Goal: Task Accomplishment & Management: Use online tool/utility

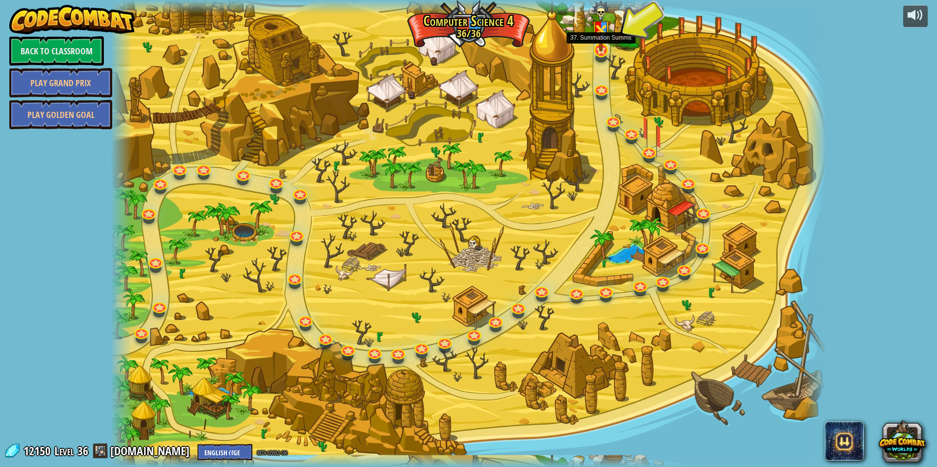
click at [604, 48] on img at bounding box center [600, 25] width 19 height 51
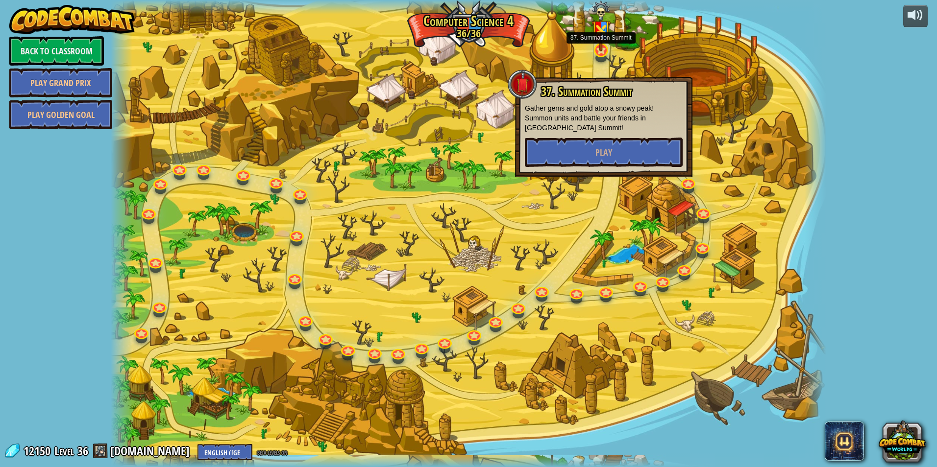
click at [604, 48] on img at bounding box center [600, 25] width 19 height 51
click at [426, 128] on div at bounding box center [468, 233] width 715 height 467
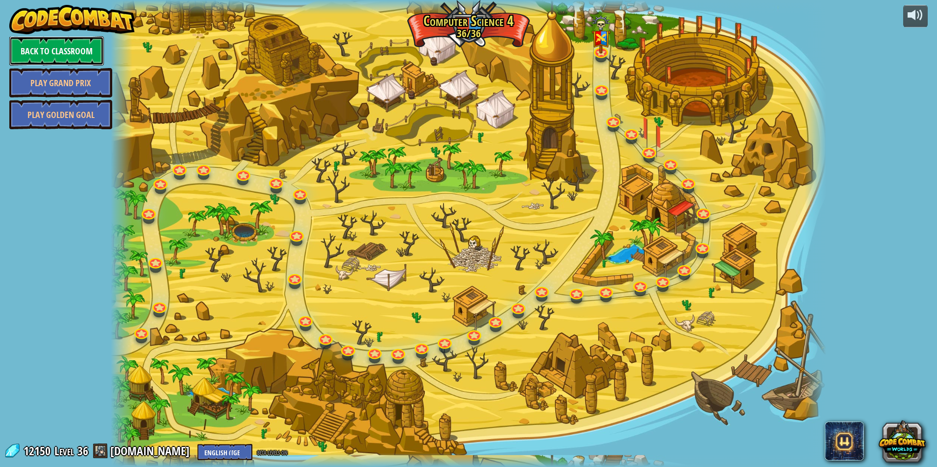
click at [93, 48] on link "Back to Classroom" at bounding box center [56, 50] width 95 height 29
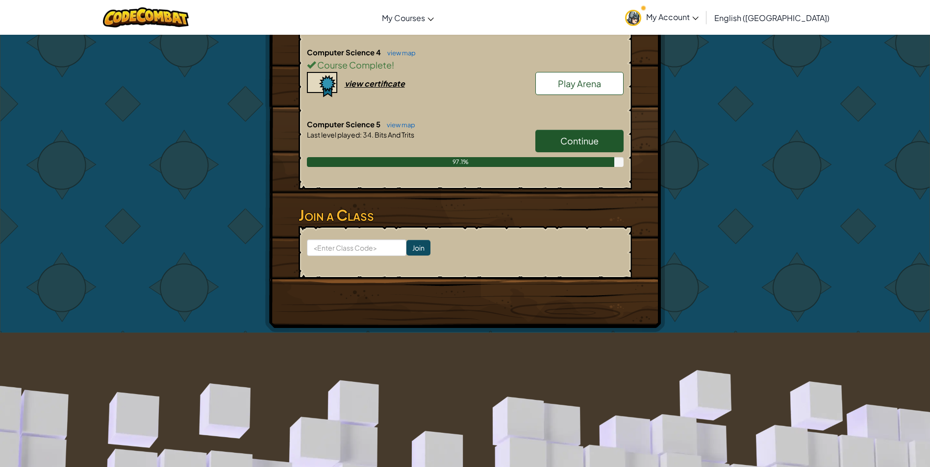
scroll to position [784, 0]
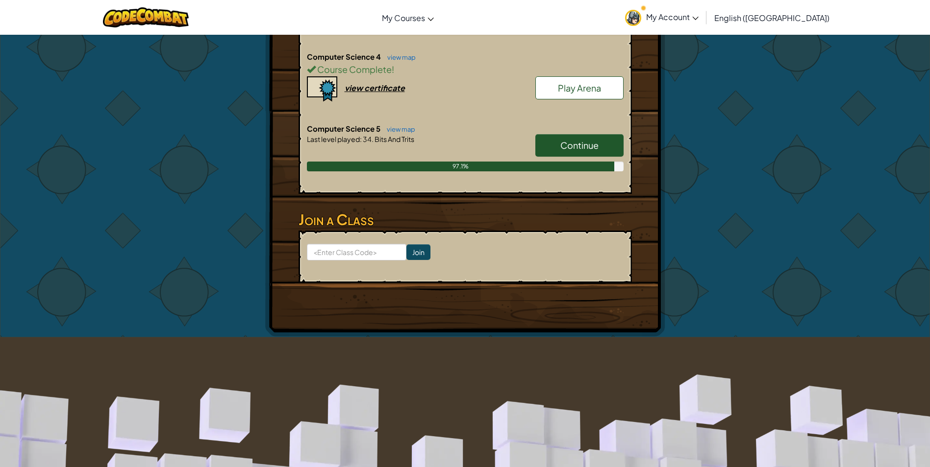
click at [559, 145] on link "Continue" at bounding box center [579, 145] width 88 height 23
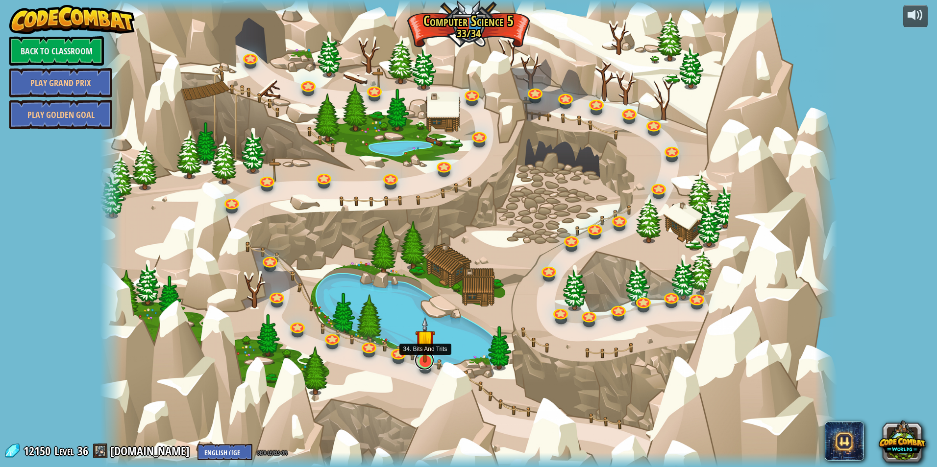
click at [429, 365] on link at bounding box center [425, 361] width 20 height 20
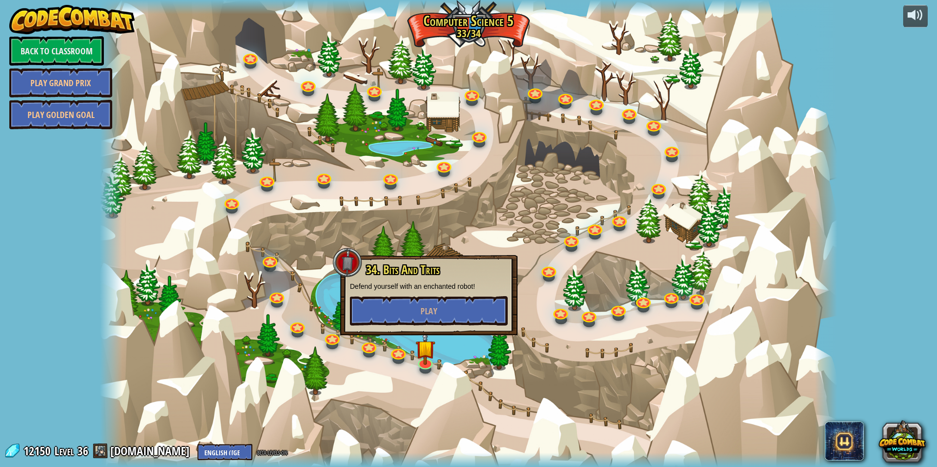
click at [439, 330] on div "34. Bits And Trits Defend yourself with an enchanted robot! Play" at bounding box center [428, 295] width 177 height 80
click at [442, 313] on button "Play" at bounding box center [429, 310] width 158 height 29
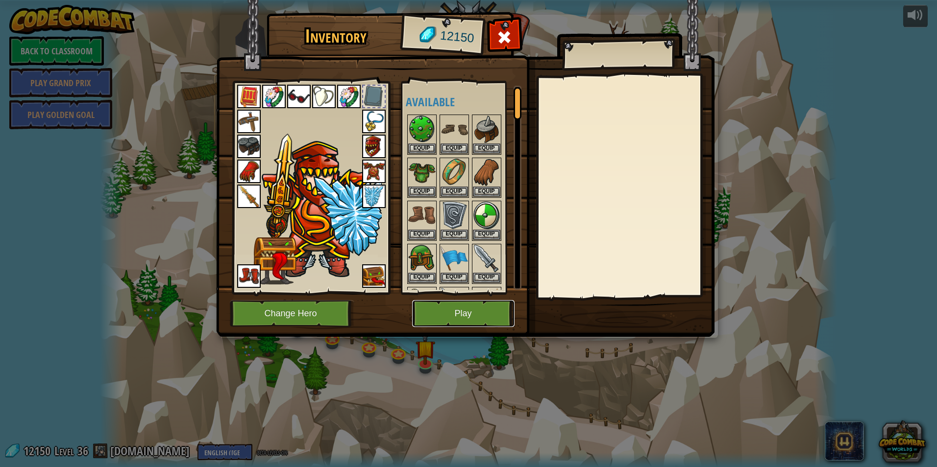
click at [451, 311] on button "Play" at bounding box center [463, 313] width 102 height 27
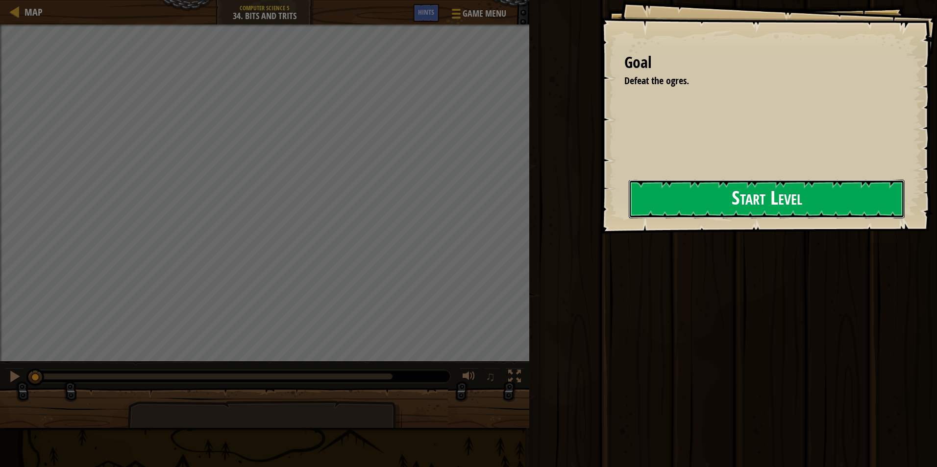
click at [552, 214] on div "Goal Defeat the ogres. Start Level Error loading from server. Try refreshing th…" at bounding box center [468, 233] width 937 height 467
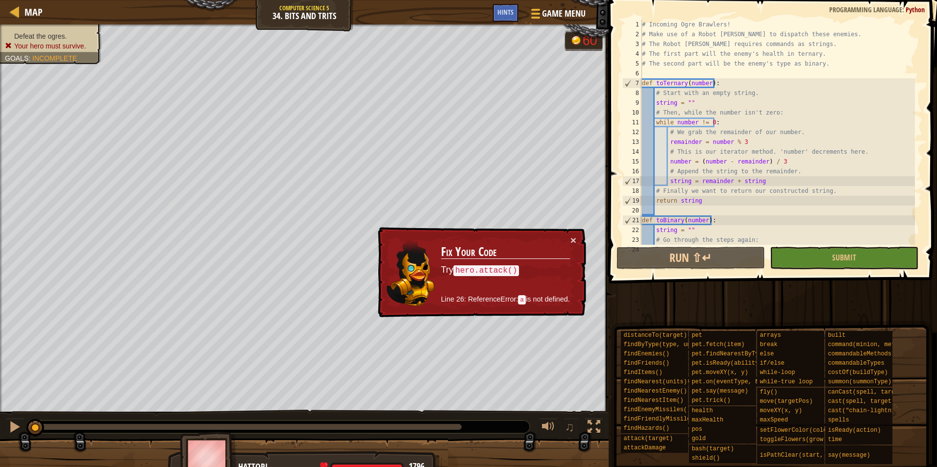
scroll to position [147, 0]
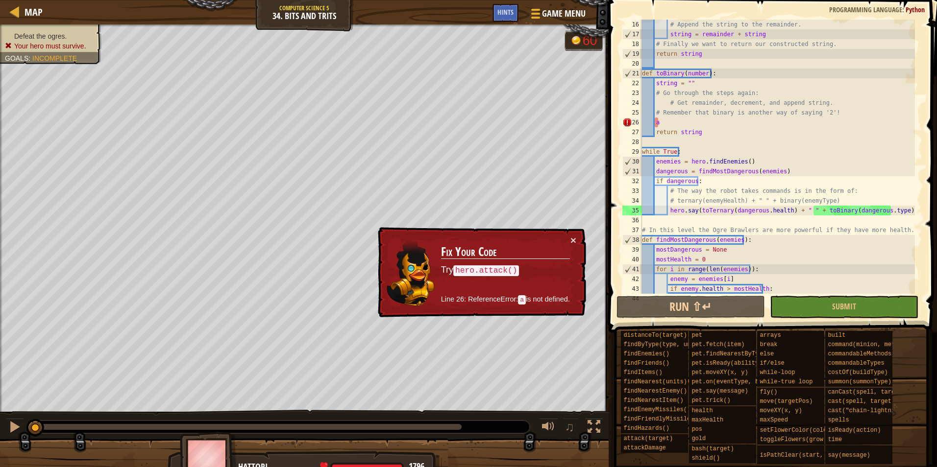
click at [666, 130] on div "# Append the string to the remainder. string = remainder + string # Finally we …" at bounding box center [777, 167] width 275 height 294
click at [665, 126] on div "# Append the string to the remainder. string = remainder + string # Finally we …" at bounding box center [777, 167] width 275 height 294
type textarea "a"
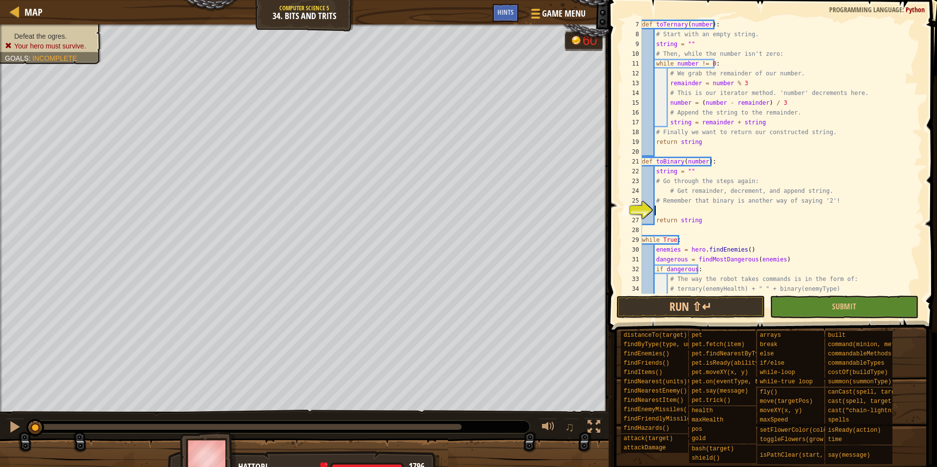
scroll to position [88, 0]
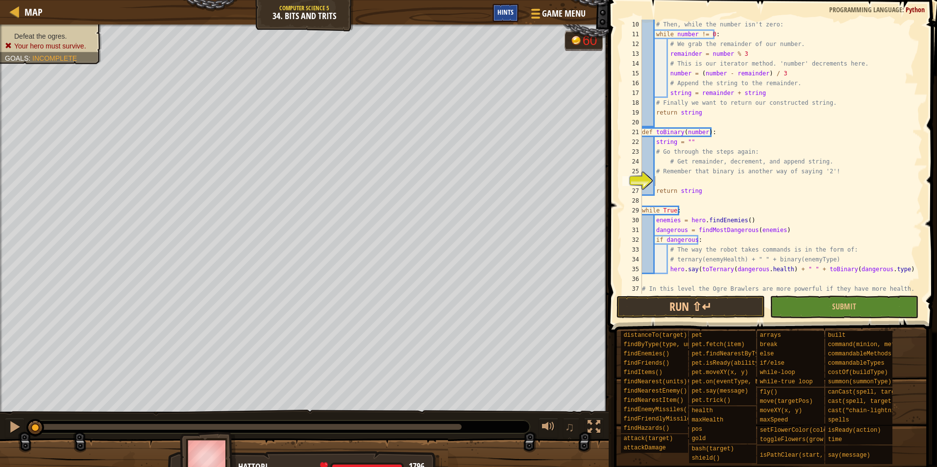
click at [501, 13] on span "Hints" at bounding box center [505, 11] width 16 height 9
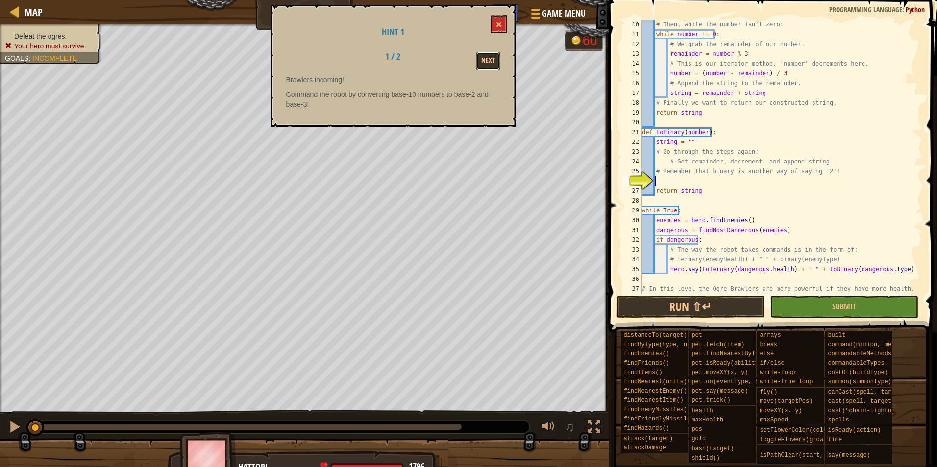
click at [487, 66] on button "Next" at bounding box center [488, 61] width 24 height 18
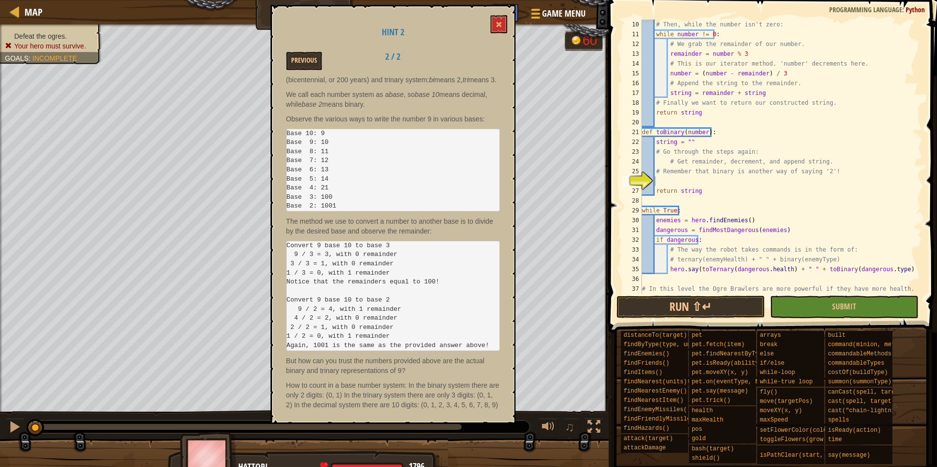
scroll to position [0, 0]
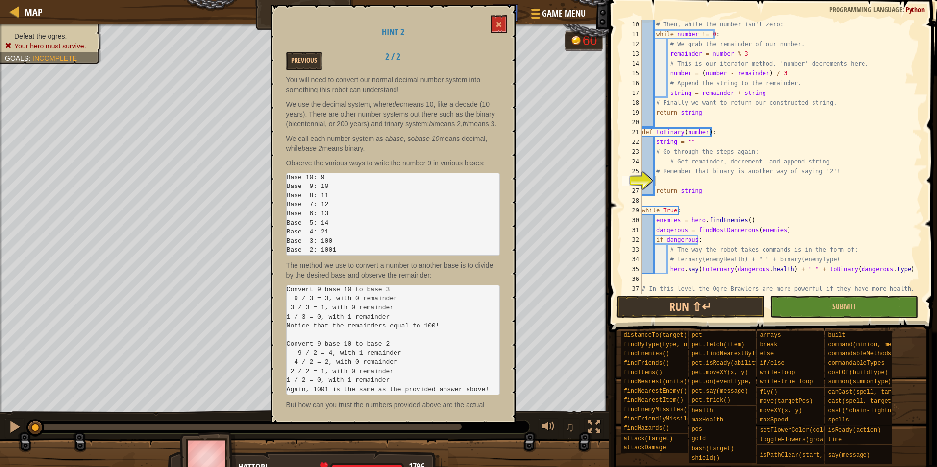
drag, startPoint x: 401, startPoint y: 95, endPoint x: 396, endPoint y: 122, distance: 26.8
click at [396, 122] on div "You will need to convert our normal decimal number system into something this r…" at bounding box center [393, 243] width 214 height 337
drag, startPoint x: 392, startPoint y: 122, endPoint x: 343, endPoint y: 123, distance: 49.5
click at [346, 123] on p "We use the decimal system, where dec means 10, like a decade (10 years). There …" at bounding box center [393, 113] width 214 height 29
drag, startPoint x: 336, startPoint y: 123, endPoint x: 319, endPoint y: 116, distance: 18.4
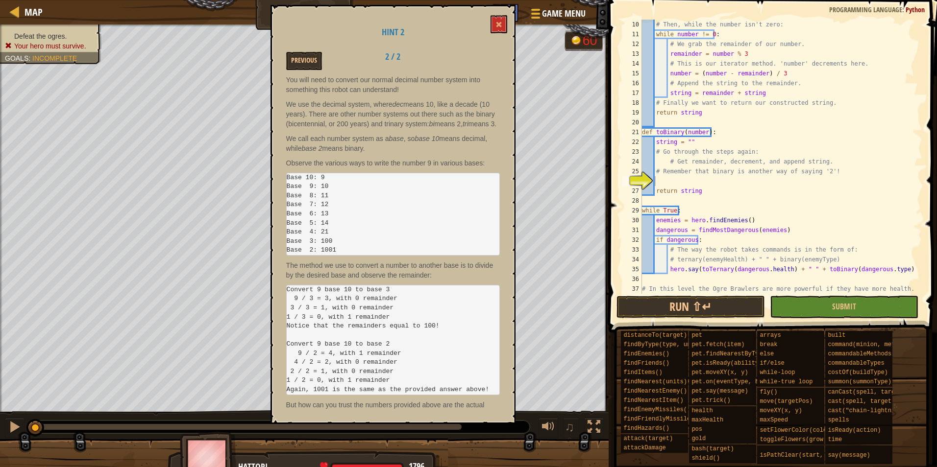
click at [333, 123] on p "We use the decimal system, where dec means 10, like a decade (10 years). There …" at bounding box center [393, 113] width 214 height 29
click at [319, 116] on p "We use the decimal system, where dec means 10, like a decade (10 years). There …" at bounding box center [393, 113] width 214 height 29
drag, startPoint x: 317, startPoint y: 114, endPoint x: 314, endPoint y: 109, distance: 5.5
click at [316, 114] on p "We use the decimal system, where dec means 10, like a decade (10 years). There …" at bounding box center [393, 113] width 214 height 29
click at [314, 109] on p "We use the decimal system, where dec means 10, like a decade (10 years). There …" at bounding box center [393, 113] width 214 height 29
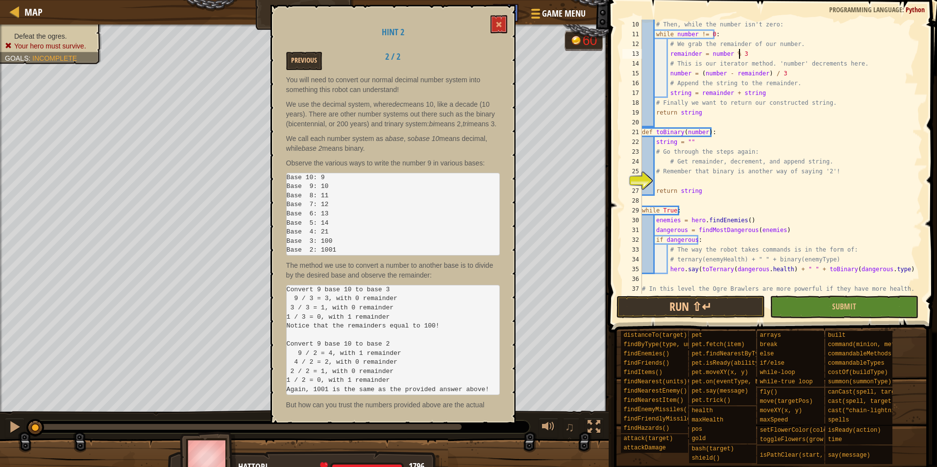
click at [745, 49] on div "# Then, while the number isn't zero: while number != 0 : # We grab the remainde…" at bounding box center [777, 167] width 275 height 294
click at [793, 81] on div "# Then, while the number isn't zero: while number != 0 : # We grab the remainde…" at bounding box center [777, 167] width 275 height 294
click at [791, 78] on div "# Then, while the number isn't zero: while number != 0 : # We grab the remainde…" at bounding box center [777, 167] width 275 height 294
click at [786, 74] on div "# Then, while the number isn't zero: while number != 0 : # We grab the remainde…" at bounding box center [777, 167] width 275 height 294
click at [780, 95] on div "# Then, while the number isn't zero: while number != 0 : # We grab the remainde…" at bounding box center [777, 167] width 275 height 294
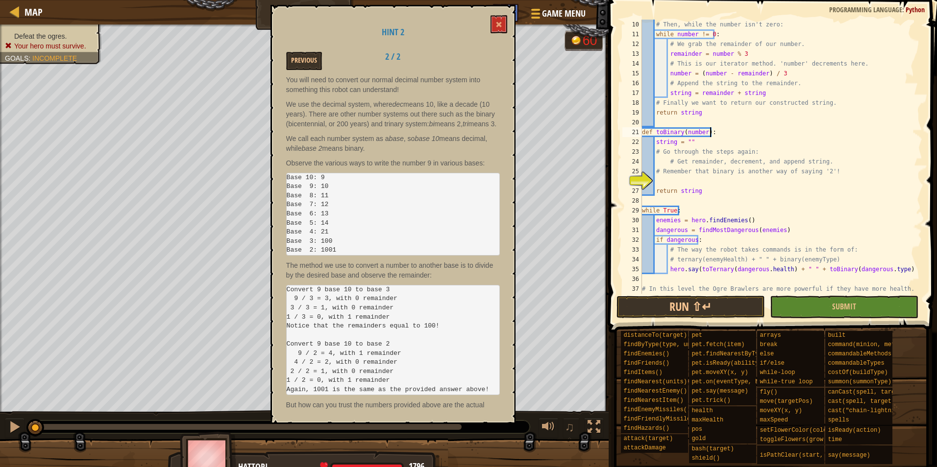
click at [766, 127] on div "# Then, while the number isn't zero: while number != 0 : # We grab the remainde…" at bounding box center [777, 167] width 275 height 294
click at [756, 142] on div "# Then, while the number isn't zero: while number != 0 : # We grab the remainde…" at bounding box center [777, 167] width 275 height 294
click at [766, 160] on div "# Then, while the number isn't zero: while number != 0 : # We grab the remainde…" at bounding box center [777, 167] width 275 height 294
drag, startPoint x: 773, startPoint y: 171, endPoint x: 795, endPoint y: 190, distance: 29.6
click at [780, 179] on div "# Then, while the number isn't zero: while number != 0 : # We grab the remainde…" at bounding box center [777, 167] width 275 height 294
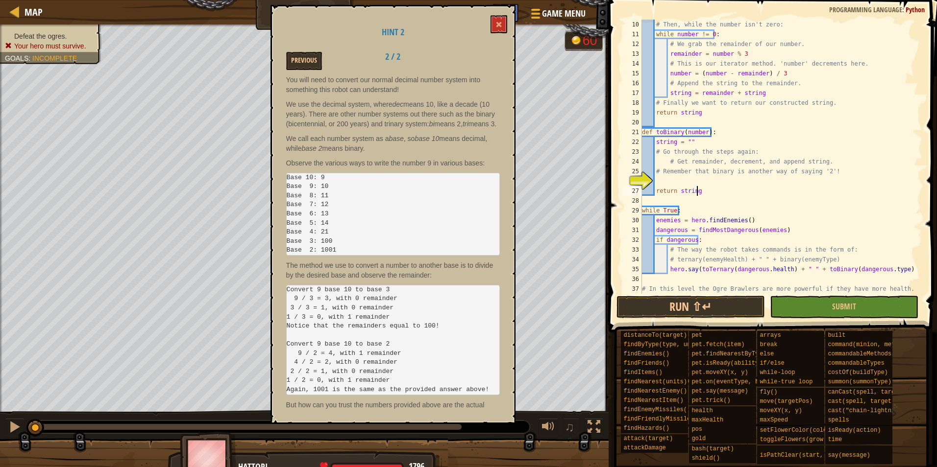
drag, startPoint x: 796, startPoint y: 190, endPoint x: 798, endPoint y: 197, distance: 7.1
click at [797, 194] on div "# Then, while the number isn't zero: while number != 0 : # We grab the remainde…" at bounding box center [777, 167] width 275 height 294
type textarea "return string"
click at [798, 197] on div "# Then, while the number isn't zero: while number != 0 : # We grab the remainde…" at bounding box center [777, 167] width 275 height 294
click at [812, 244] on div "# Then, while the number isn't zero: while number != 0 : # We grab the remainde…" at bounding box center [777, 167] width 275 height 294
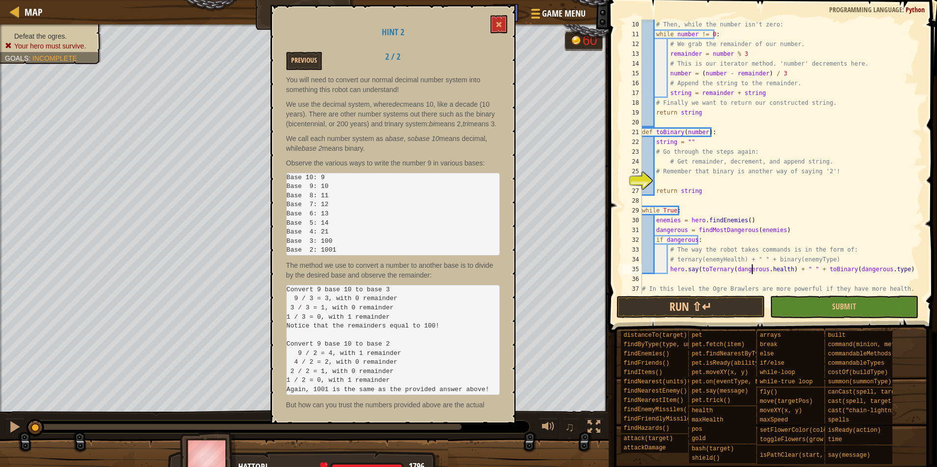
click at [751, 272] on div "# Then, while the number isn't zero: while number != 0 : # We grab the remainde…" at bounding box center [777, 167] width 275 height 294
click at [739, 236] on div "# Then, while the number isn't zero: while number != 0 : # We grab the remainde…" at bounding box center [777, 167] width 275 height 294
click at [739, 231] on div "# Then, while the number isn't zero: while number != 0 : # We grab the remainde…" at bounding box center [777, 167] width 275 height 294
click at [755, 218] on div "# Then, while the number isn't zero: while number != 0 : # We grab the remainde…" at bounding box center [777, 167] width 275 height 294
click at [746, 216] on div "# Then, while the number isn't zero: while number != 0 : # We grab the remainde…" at bounding box center [777, 167] width 275 height 294
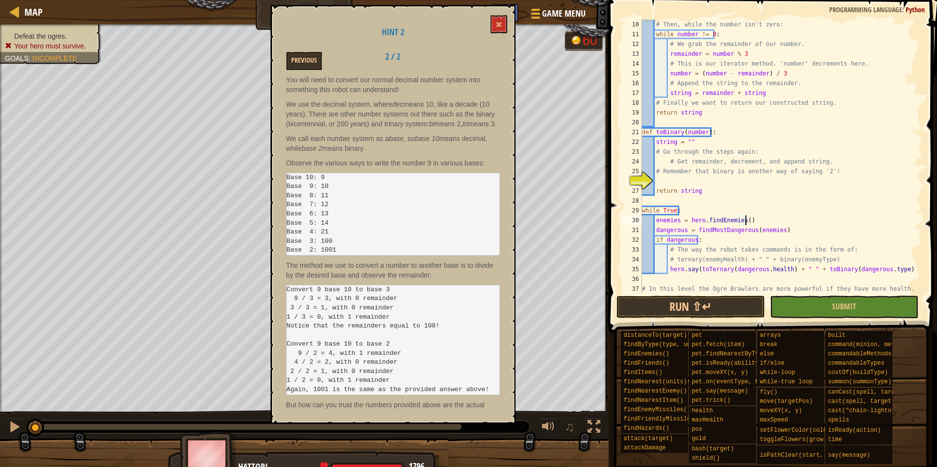
click at [733, 208] on div "# Then, while the number isn't zero: while number != 0 : # We grab the remainde…" at bounding box center [777, 167] width 275 height 294
type textarea "while True:"
click at [733, 205] on div "# Then, while the number isn't zero: while number != 0 : # We grab the remainde…" at bounding box center [777, 167] width 275 height 294
click at [736, 187] on div "# Then, while the number isn't zero: while number != 0 : # We grab the remainde…" at bounding box center [777, 167] width 275 height 294
type textarea "return string"
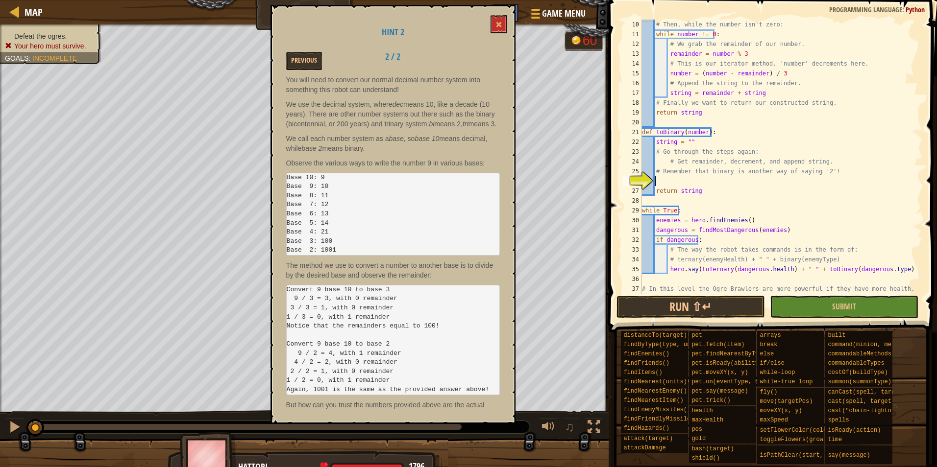
click at [732, 185] on div "# Then, while the number isn't zero: while number != 0 : # We grab the remainde…" at bounding box center [777, 167] width 275 height 294
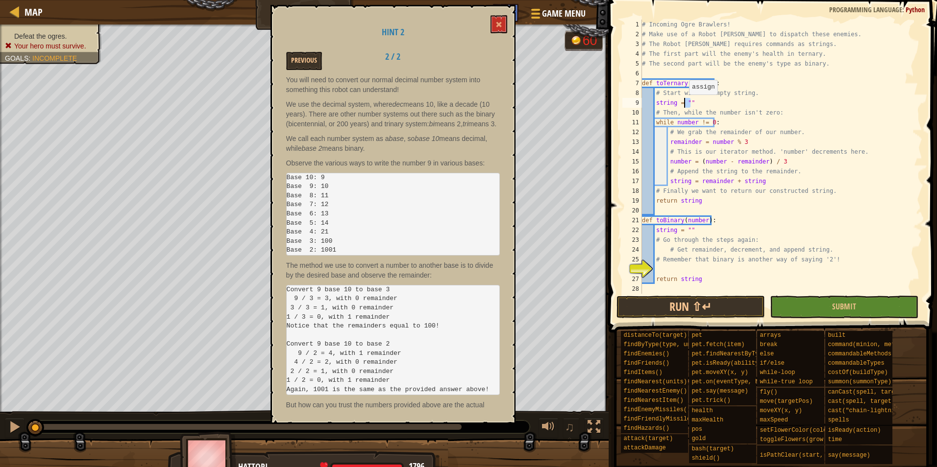
drag, startPoint x: 699, startPoint y: 104, endPoint x: 684, endPoint y: 104, distance: 14.7
click at [684, 104] on div "# Incoming Ogre Brawlers! # Make use of a Robot [PERSON_NAME] to dispatch these…" at bounding box center [777, 167] width 275 height 294
click at [700, 105] on div "# Incoming Ogre Brawlers! # Make use of a Robot [PERSON_NAME] to dispatch these…" at bounding box center [777, 157] width 275 height 274
drag, startPoint x: 700, startPoint y: 105, endPoint x: 658, endPoint y: 103, distance: 41.7
click at [658, 103] on div "# Incoming Ogre Brawlers! # Make use of a Robot [PERSON_NAME] to dispatch these…" at bounding box center [777, 167] width 275 height 294
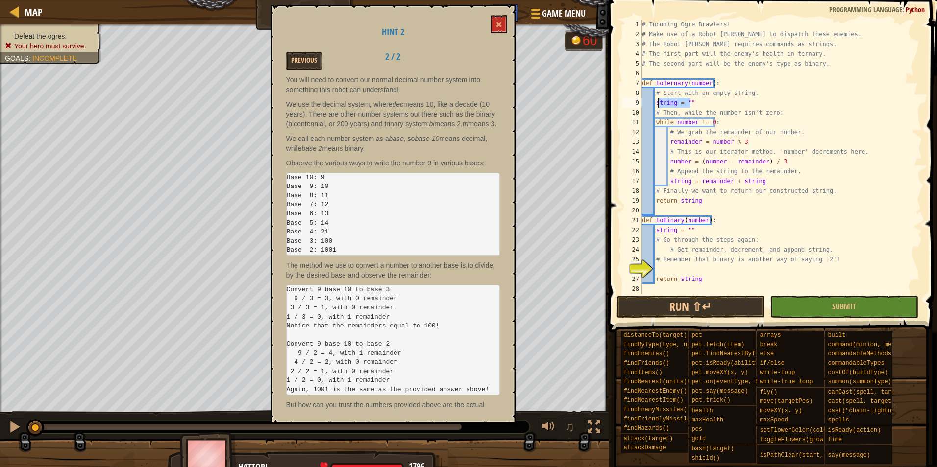
click at [658, 103] on div "# Incoming Ogre Brawlers! # Make use of a Robot [PERSON_NAME] to dispatch these…" at bounding box center [777, 157] width 275 height 274
drag, startPoint x: 652, startPoint y: 103, endPoint x: 689, endPoint y: 103, distance: 37.2
click at [689, 103] on div "# Incoming Ogre Brawlers! # Make use of a Robot [PERSON_NAME] to dispatch these…" at bounding box center [777, 167] width 275 height 294
click at [708, 102] on div "# Incoming Ogre Brawlers! # Make use of a Robot [PERSON_NAME] to dispatch these…" at bounding box center [777, 157] width 275 height 274
click at [492, 24] on button at bounding box center [499, 24] width 17 height 18
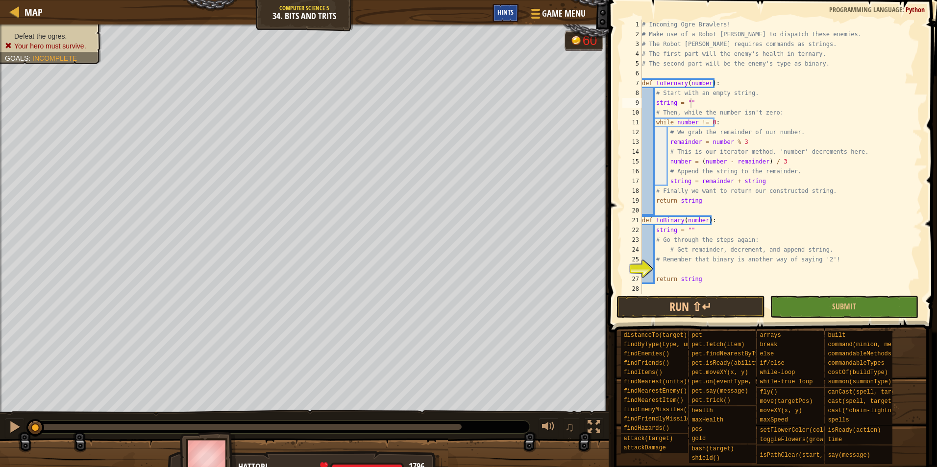
click at [497, 20] on div "Hints" at bounding box center [505, 13] width 26 height 18
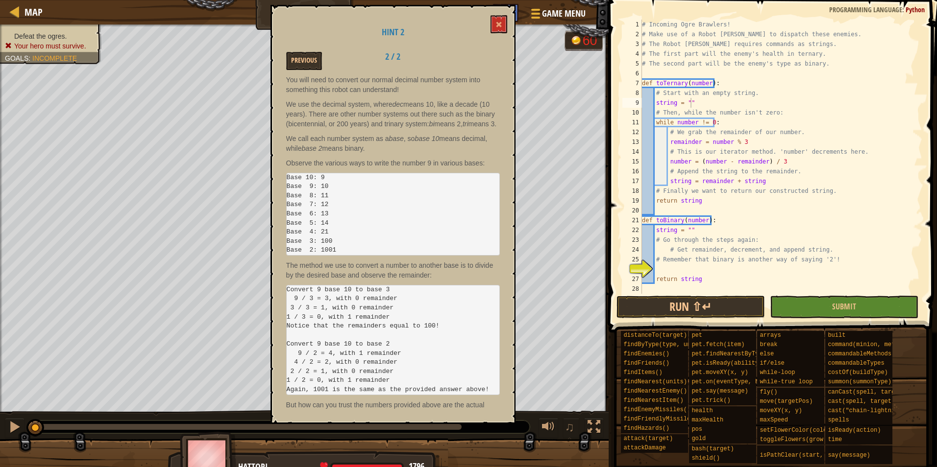
drag, startPoint x: 320, startPoint y: 329, endPoint x: 276, endPoint y: 336, distance: 44.2
click at [276, 336] on div "Hint 2 Previous 2 / 2 You will need to convert our normal decimal number system…" at bounding box center [392, 214] width 245 height 419
drag, startPoint x: 286, startPoint y: 322, endPoint x: 322, endPoint y: 322, distance: 36.3
click at [322, 322] on pre "Convert 9 base 10 to base 3 9 / 3 = 3, with 0 remainder 3 / 3 = 1, with 0 remai…" at bounding box center [393, 340] width 214 height 110
drag, startPoint x: 327, startPoint y: 326, endPoint x: 385, endPoint y: 330, distance: 58.4
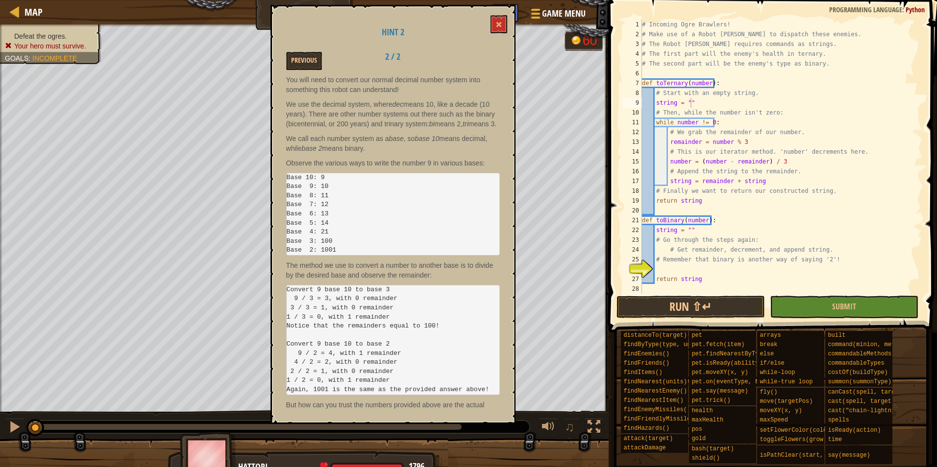
click at [385, 330] on pre "Convert 9 base 10 to base 3 9 / 3 = 3, with 0 remainder 3 / 3 = 1, with 0 remai…" at bounding box center [393, 340] width 214 height 110
click at [491, 18] on button at bounding box center [499, 24] width 17 height 18
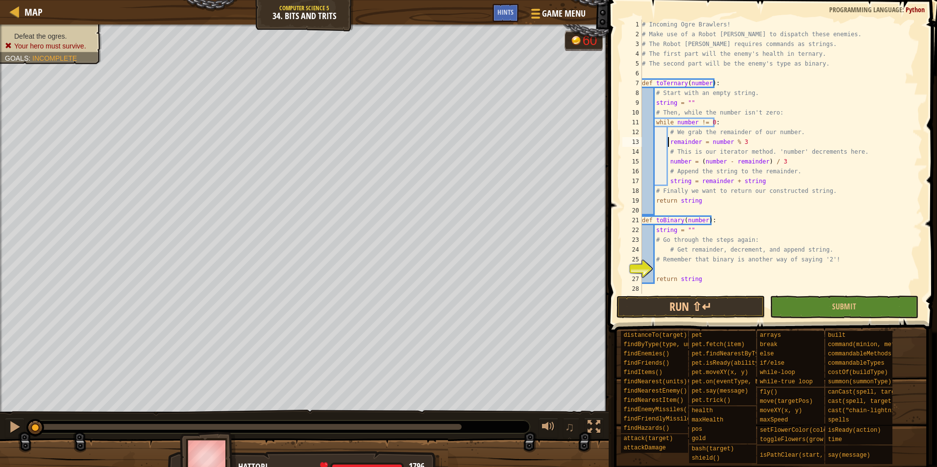
click at [668, 142] on div "# Incoming Ogre Brawlers! # Make use of a Robot [PERSON_NAME] to dispatch these…" at bounding box center [777, 167] width 275 height 294
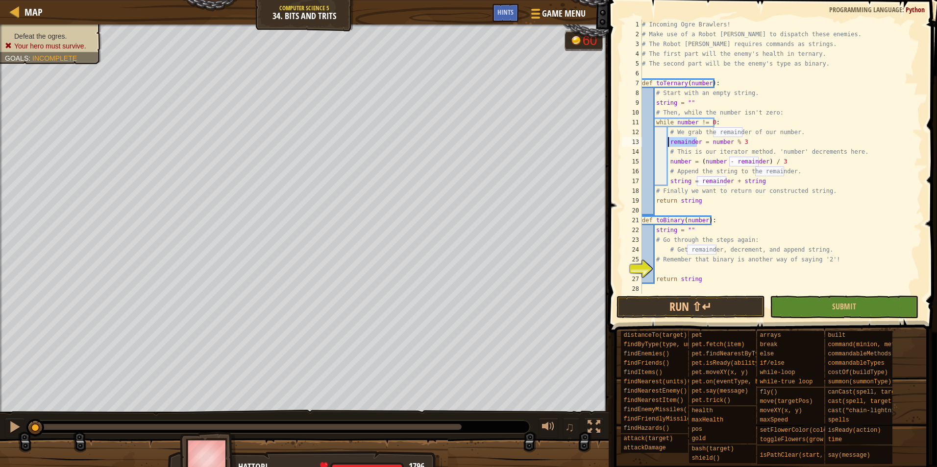
click at [668, 142] on div "# Incoming Ogre Brawlers! # Make use of a Robot [PERSON_NAME] to dispatch these…" at bounding box center [777, 167] width 275 height 294
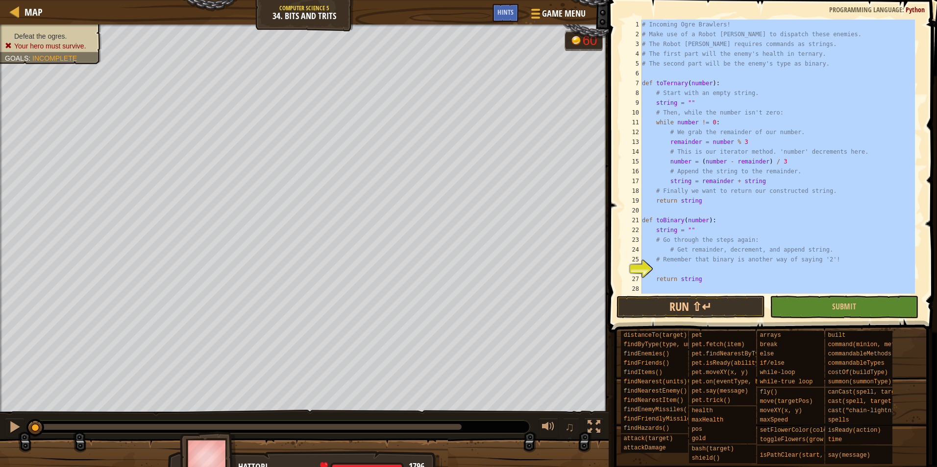
click at [668, 142] on div "# Incoming Ogre Brawlers! # Make use of a Robot [PERSON_NAME] to dispatch these…" at bounding box center [777, 167] width 275 height 294
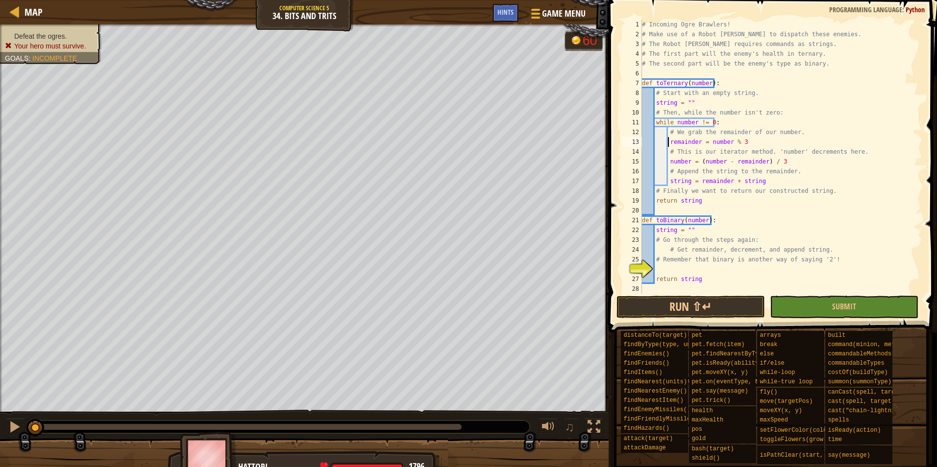
click at [668, 142] on div "# Incoming Ogre Brawlers! # Make use of a Robot [PERSON_NAME] to dispatch these…" at bounding box center [777, 167] width 275 height 294
click at [668, 142] on div "# Incoming Ogre Brawlers! # Make use of a Robot [PERSON_NAME] to dispatch these…" at bounding box center [777, 157] width 275 height 274
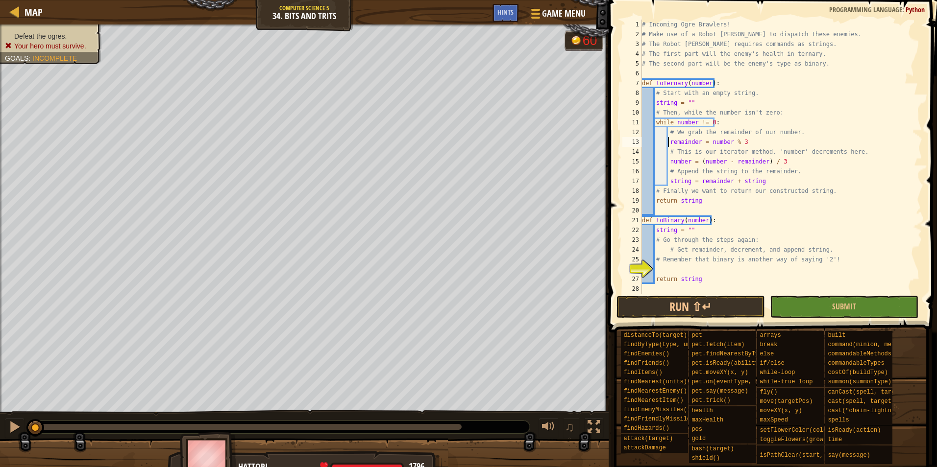
click at [668, 142] on div "# Incoming Ogre Brawlers! # Make use of a Robot [PERSON_NAME] to dispatch these…" at bounding box center [777, 167] width 275 height 294
click at [668, 142] on div "# Incoming Ogre Brawlers! # Make use of a Robot [PERSON_NAME] to dispatch these…" at bounding box center [777, 157] width 275 height 274
click at [668, 142] on div "# Incoming Ogre Brawlers! # Make use of a Robot [PERSON_NAME] to dispatch these…" at bounding box center [777, 167] width 275 height 294
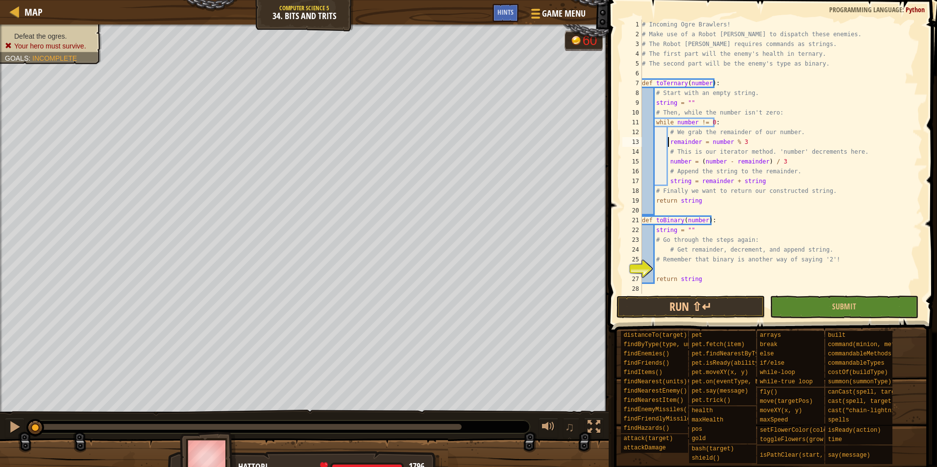
click at [668, 142] on div "# Incoming Ogre Brawlers! # Make use of a Robot [PERSON_NAME] to dispatch these…" at bounding box center [777, 167] width 275 height 294
click at [798, 144] on div "# Incoming Ogre Brawlers! # Make use of a Robot [PERSON_NAME] to dispatch these…" at bounding box center [777, 167] width 275 height 294
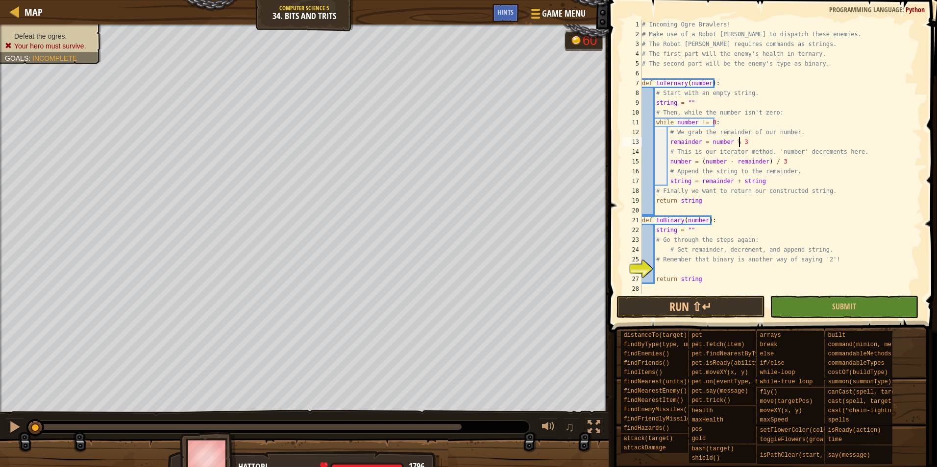
click at [798, 144] on div "# Incoming Ogre Brawlers! # Make use of a Robot [PERSON_NAME] to dispatch these…" at bounding box center [777, 167] width 275 height 294
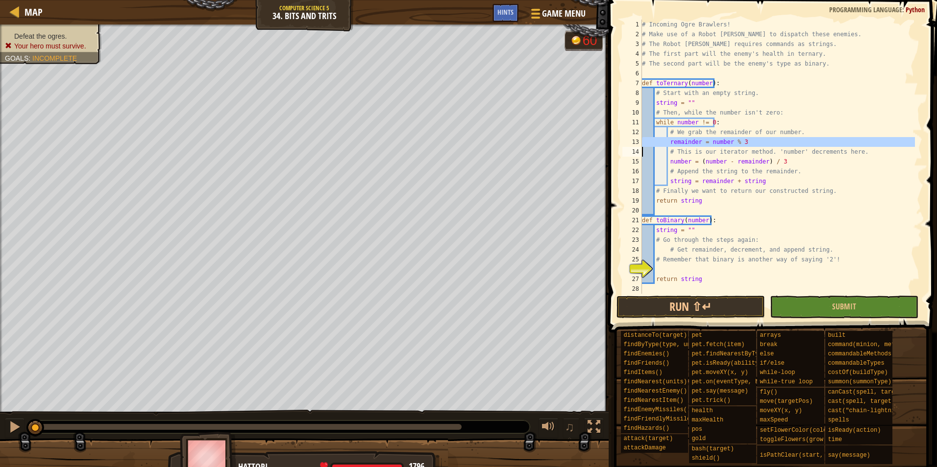
click at [798, 144] on div "# Incoming Ogre Brawlers! # Make use of a Robot [PERSON_NAME] to dispatch these…" at bounding box center [777, 167] width 275 height 294
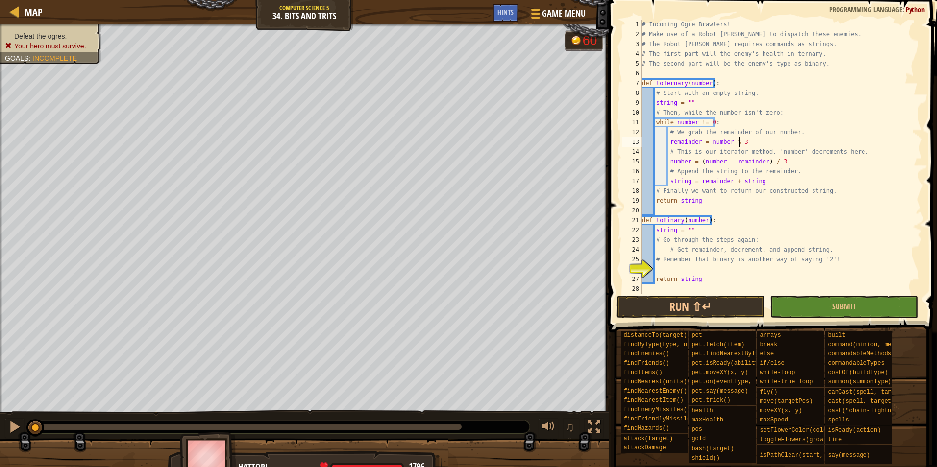
click at [798, 144] on div "# Incoming Ogre Brawlers! # Make use of a Robot [PERSON_NAME] to dispatch these…" at bounding box center [777, 167] width 275 height 294
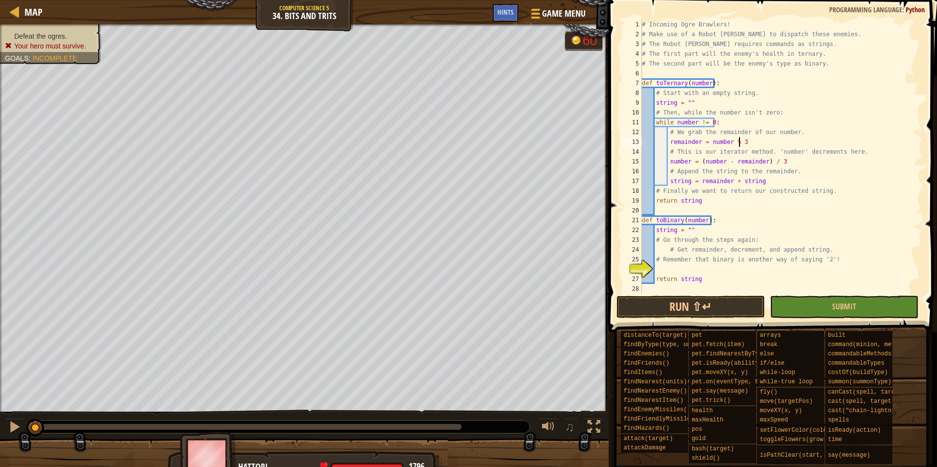
click at [798, 144] on div "# Incoming Ogre Brawlers! # Make use of a Robot [PERSON_NAME] to dispatch these…" at bounding box center [777, 167] width 275 height 294
click at [797, 143] on div "# Incoming Ogre Brawlers! # Make use of a Robot [PERSON_NAME] to dispatch these…" at bounding box center [777, 157] width 275 height 274
click at [669, 140] on div "# Incoming Ogre Brawlers! # Make use of a Robot [PERSON_NAME] to dispatch these…" at bounding box center [777, 167] width 275 height 294
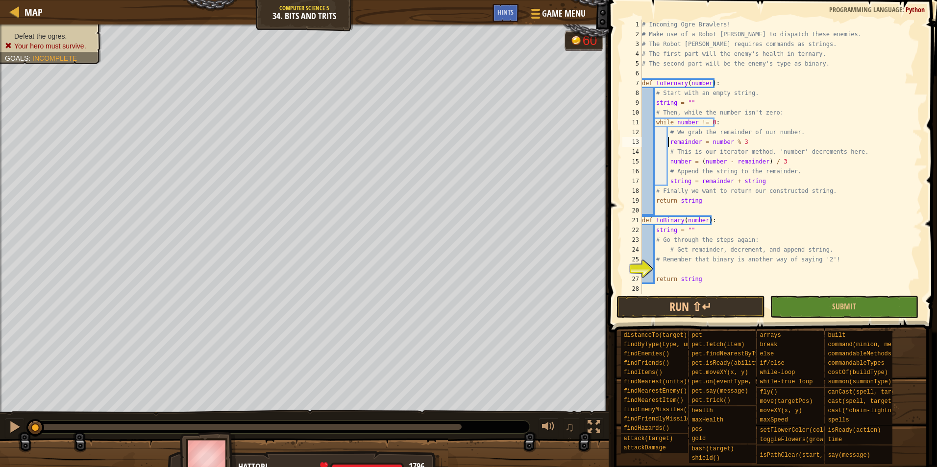
click at [669, 140] on div "# Incoming Ogre Brawlers! # Make use of a Robot [PERSON_NAME] to dispatch these…" at bounding box center [777, 167] width 275 height 294
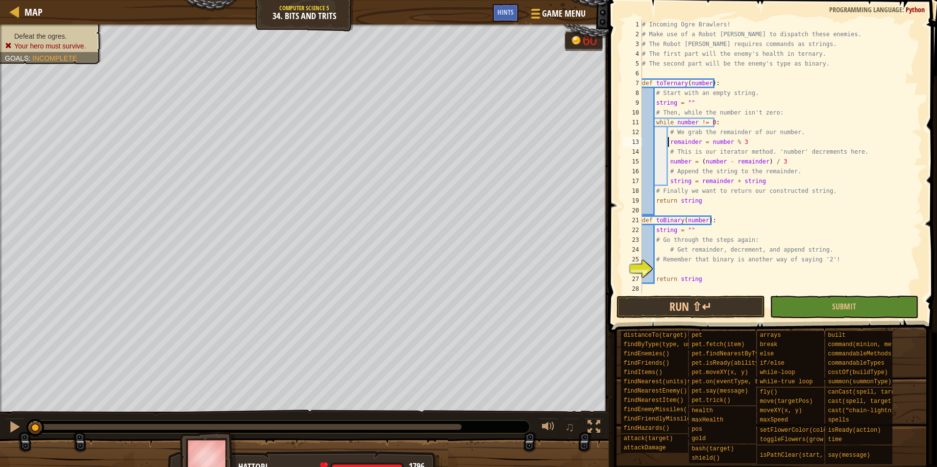
click at [669, 140] on div "# Incoming Ogre Brawlers! # Make use of a Robot [PERSON_NAME] to dispatch these…" at bounding box center [777, 167] width 275 height 294
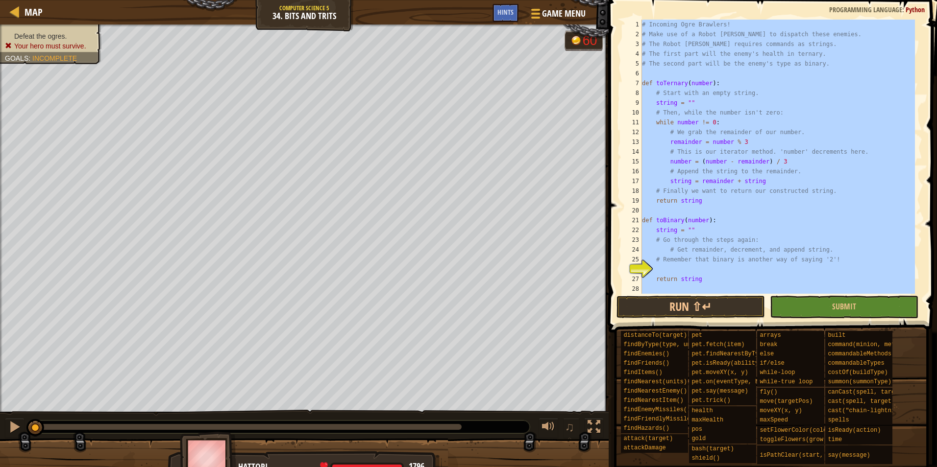
click at [669, 140] on div "# Incoming Ogre Brawlers! # Make use of a Robot [PERSON_NAME] to dispatch these…" at bounding box center [777, 167] width 275 height 294
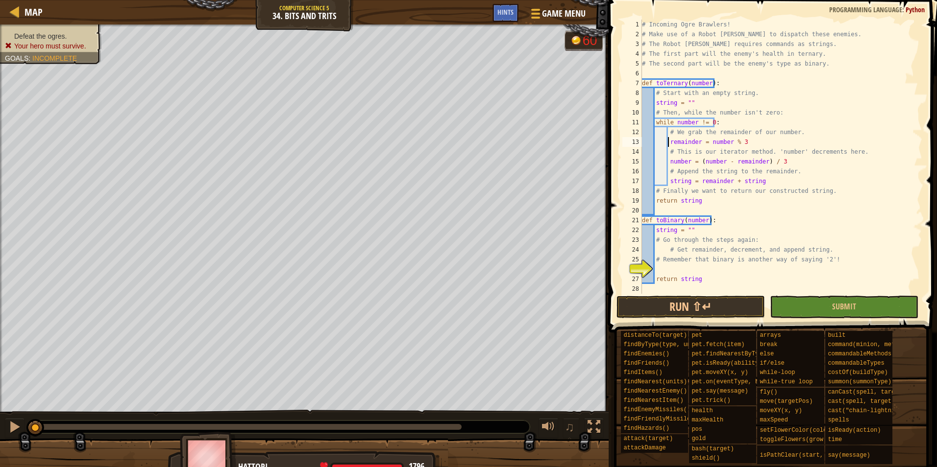
click at [669, 140] on div "# Incoming Ogre Brawlers! # Make use of a Robot [PERSON_NAME] to dispatch these…" at bounding box center [777, 167] width 275 height 294
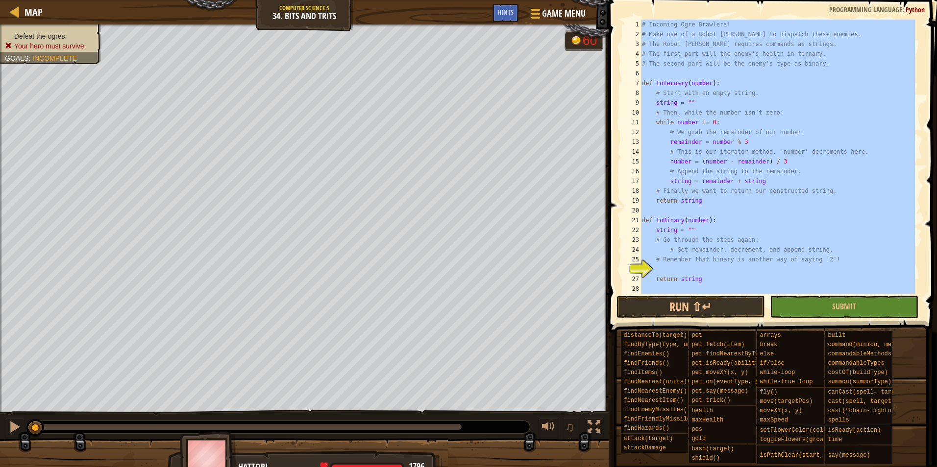
click at [669, 140] on div "# Incoming Ogre Brawlers! # Make use of a Robot [PERSON_NAME] to dispatch these…" at bounding box center [777, 167] width 275 height 294
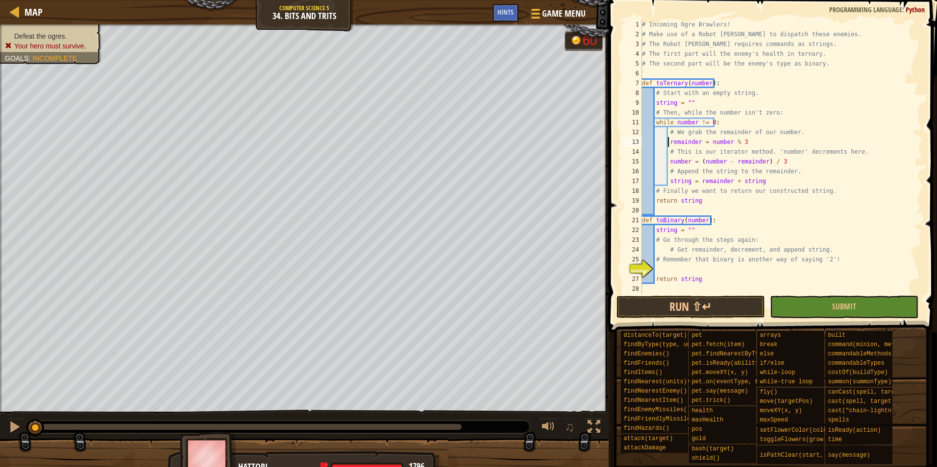
click at [669, 140] on div "# Incoming Ogre Brawlers! # Make use of a Robot [PERSON_NAME] to dispatch these…" at bounding box center [777, 167] width 275 height 294
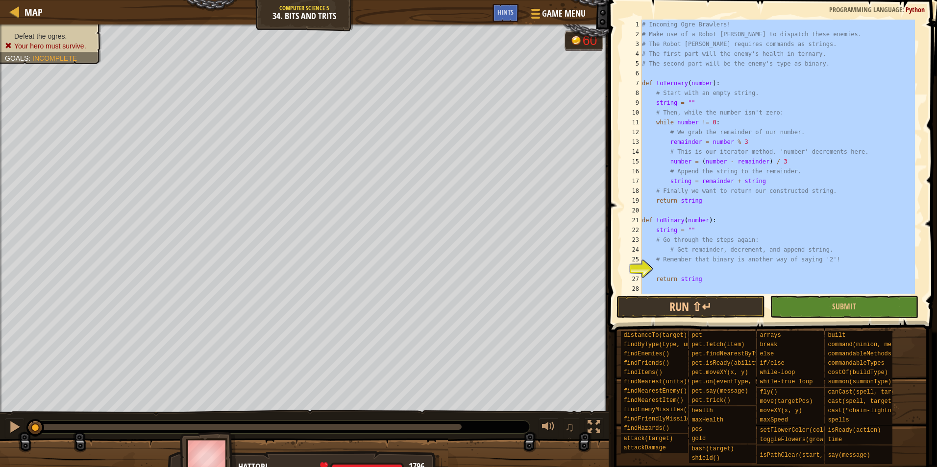
click at [669, 140] on div "# Incoming Ogre Brawlers! # Make use of a Robot [PERSON_NAME] to dispatch these…" at bounding box center [777, 167] width 275 height 294
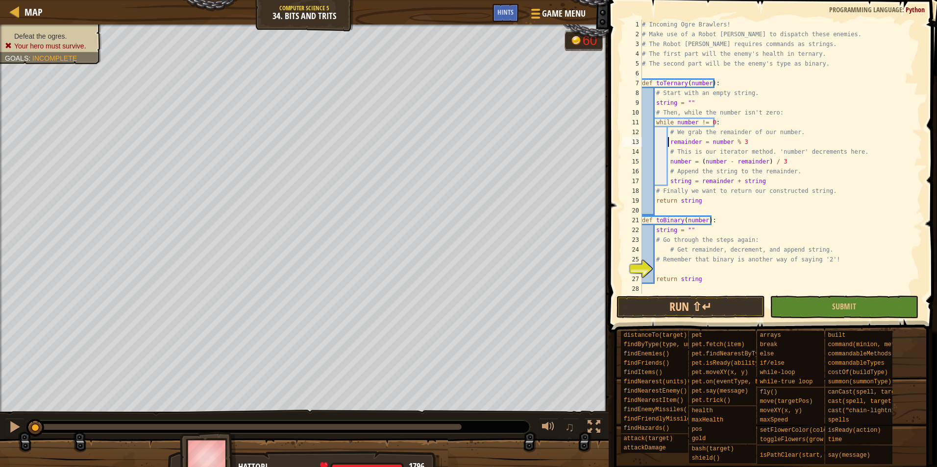
click at [669, 140] on div "# Incoming Ogre Brawlers! # Make use of a Robot [PERSON_NAME] to dispatch these…" at bounding box center [777, 167] width 275 height 294
click at [728, 152] on div "# Incoming Ogre Brawlers! # Make use of a Robot [PERSON_NAME] to dispatch these…" at bounding box center [777, 167] width 275 height 294
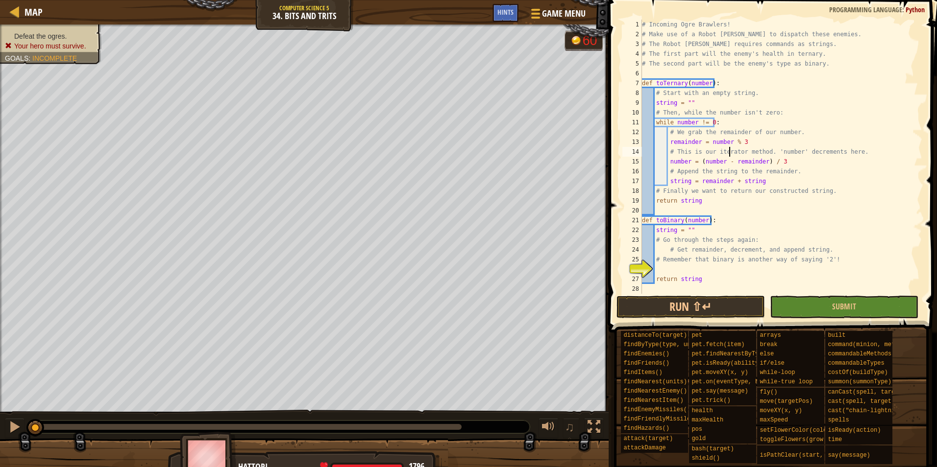
click at [762, 154] on div "# Incoming Ogre Brawlers! # Make use of a Robot [PERSON_NAME] to dispatch these…" at bounding box center [777, 167] width 275 height 294
click at [790, 164] on div "# Incoming Ogre Brawlers! # Make use of a Robot [PERSON_NAME] to dispatch these…" at bounding box center [777, 167] width 275 height 294
click at [704, 235] on div "# Incoming Ogre Brawlers! # Make use of a Robot [PERSON_NAME] to dispatch these…" at bounding box center [777, 167] width 275 height 294
type textarea "string = """
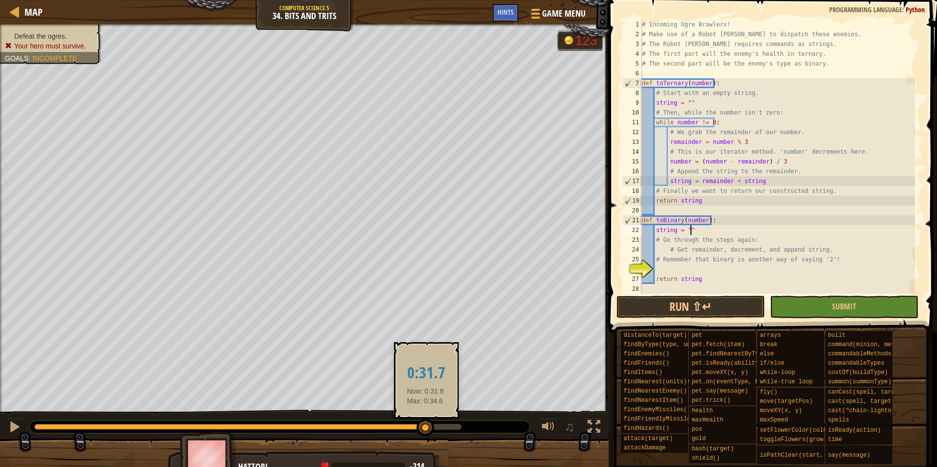
drag, startPoint x: 32, startPoint y: 430, endPoint x: 425, endPoint y: 427, distance: 393.0
click at [425, 427] on div at bounding box center [426, 428] width 18 height 18
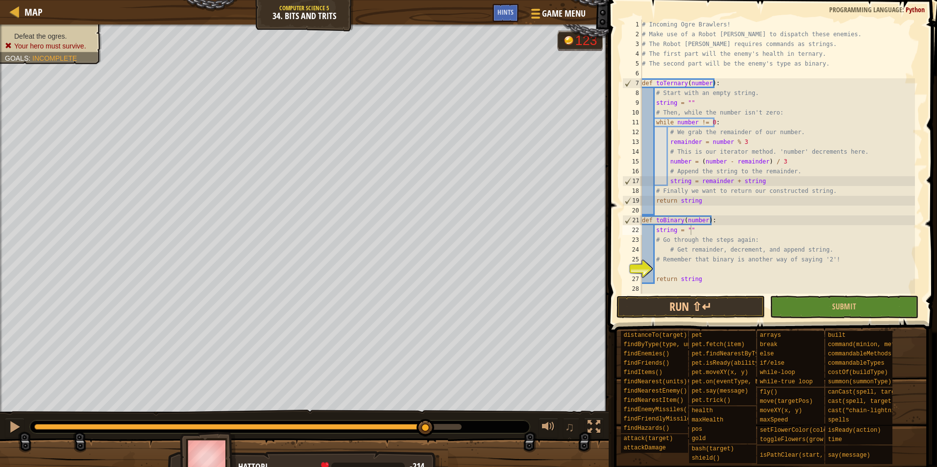
drag, startPoint x: 276, startPoint y: 420, endPoint x: 265, endPoint y: 422, distance: 11.0
click at [265, 422] on div at bounding box center [280, 427] width 500 height 13
drag, startPoint x: 265, startPoint y: 423, endPoint x: 250, endPoint y: 429, distance: 16.3
click at [250, 429] on div at bounding box center [280, 427] width 500 height 13
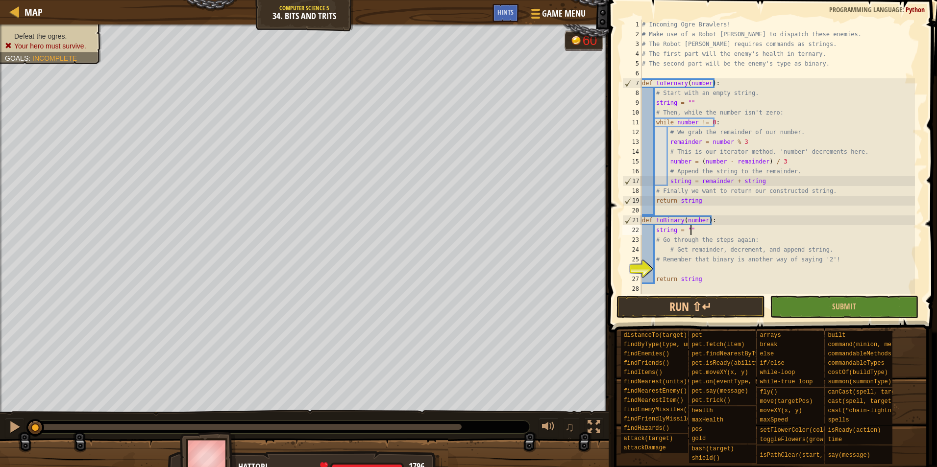
drag, startPoint x: 250, startPoint y: 429, endPoint x: -2, endPoint y: 437, distance: 252.0
click at [0, 0] on html "Map Computer Science 5 34. Bits And Trits Game Menu Done Hints 1 הההההההההההההה…" at bounding box center [468, 0] width 937 height 0
click at [18, 423] on div at bounding box center [14, 427] width 13 height 13
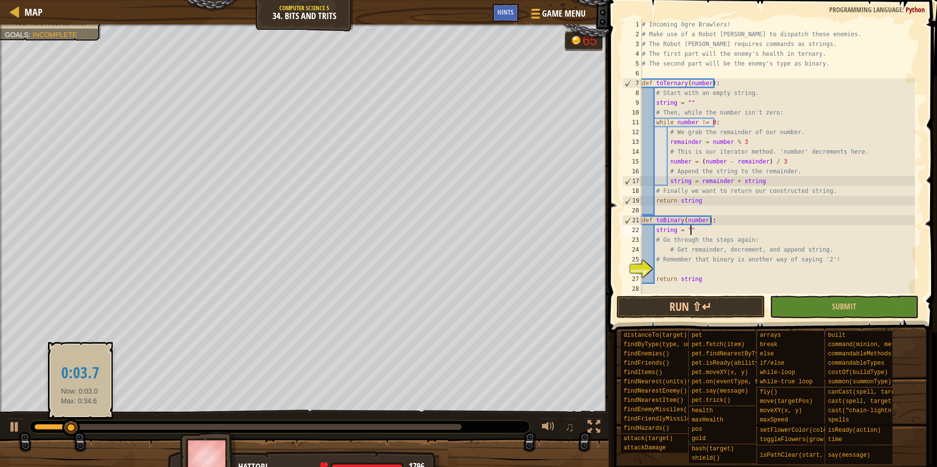
drag, startPoint x: 96, startPoint y: 426, endPoint x: 133, endPoint y: 426, distance: 36.8
click at [131, 426] on div at bounding box center [247, 427] width 427 height 6
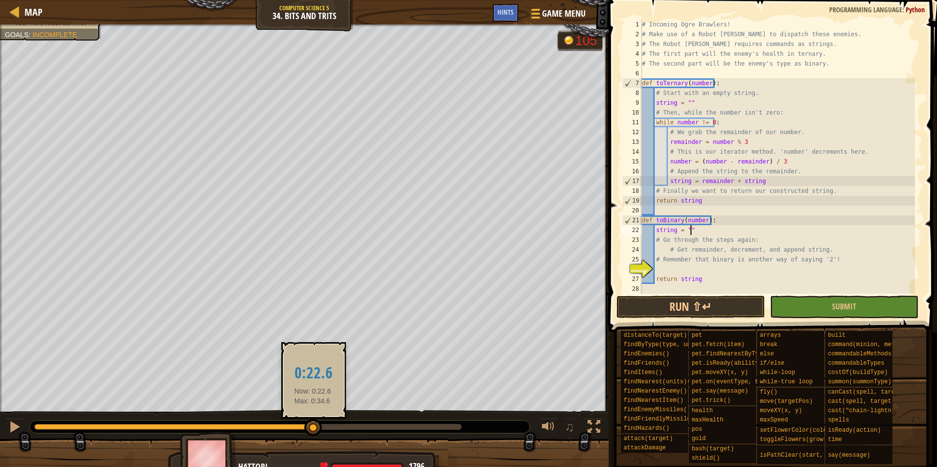
drag, startPoint x: 135, startPoint y: 426, endPoint x: 313, endPoint y: 426, distance: 177.4
click at [313, 426] on div at bounding box center [313, 428] width 18 height 18
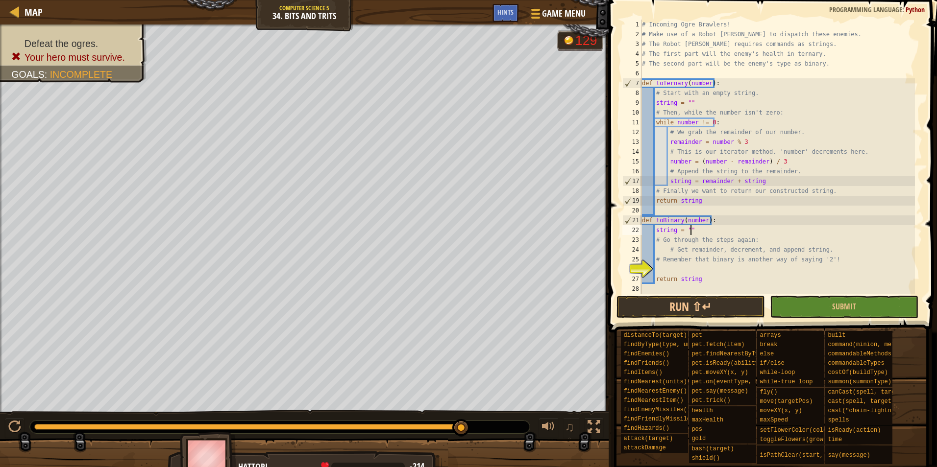
scroll to position [29, 0]
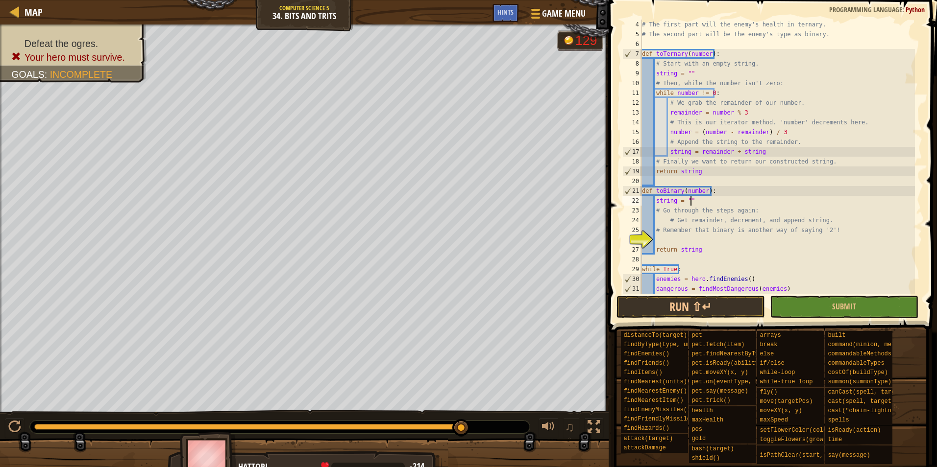
click at [729, 239] on div "# The first part will the enemy's health in ternary. # The second part will be …" at bounding box center [777, 167] width 275 height 294
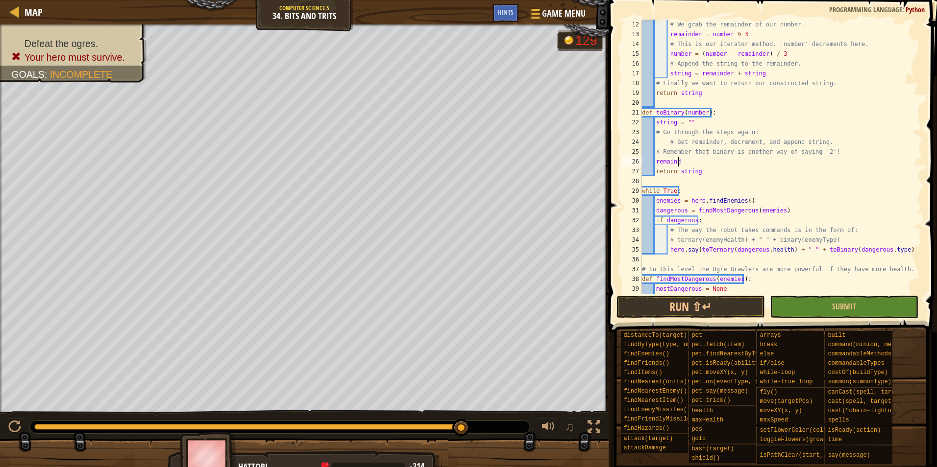
scroll to position [4, 3]
click at [683, 164] on div "# We grab the remainder of our number. remainder = number % 3 # This is our ite…" at bounding box center [777, 167] width 275 height 294
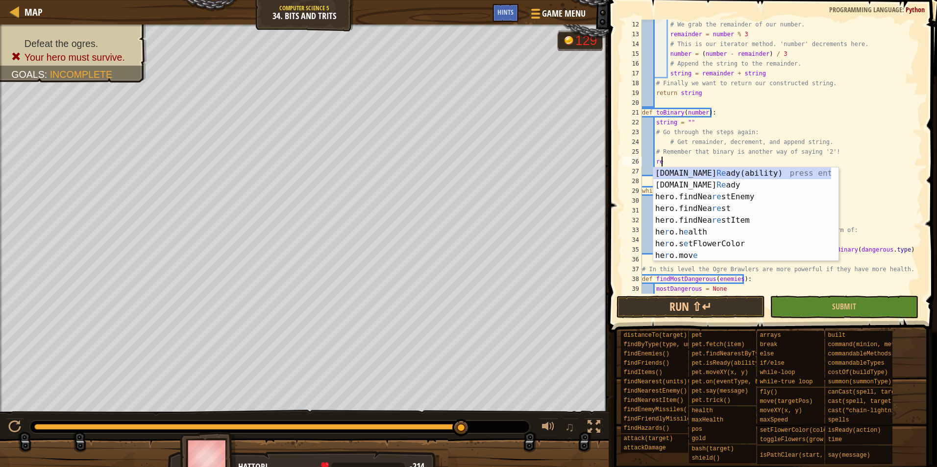
type textarea "r"
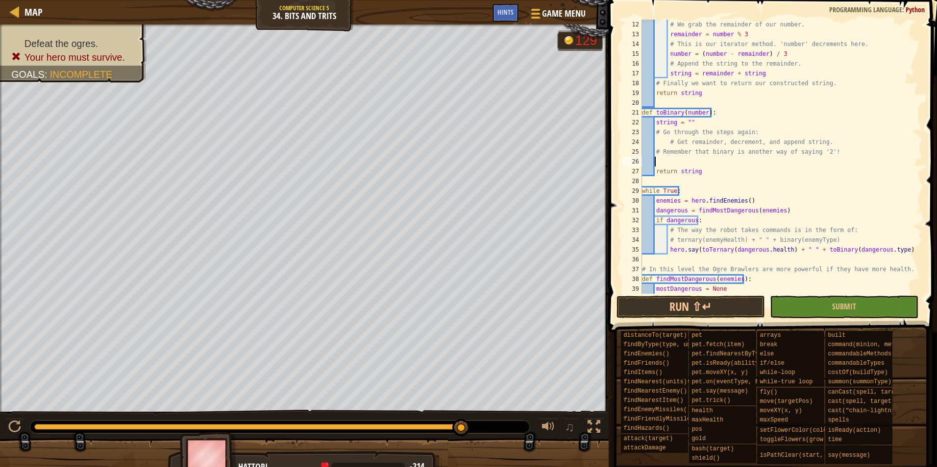
scroll to position [4, 0]
type textarea "while"
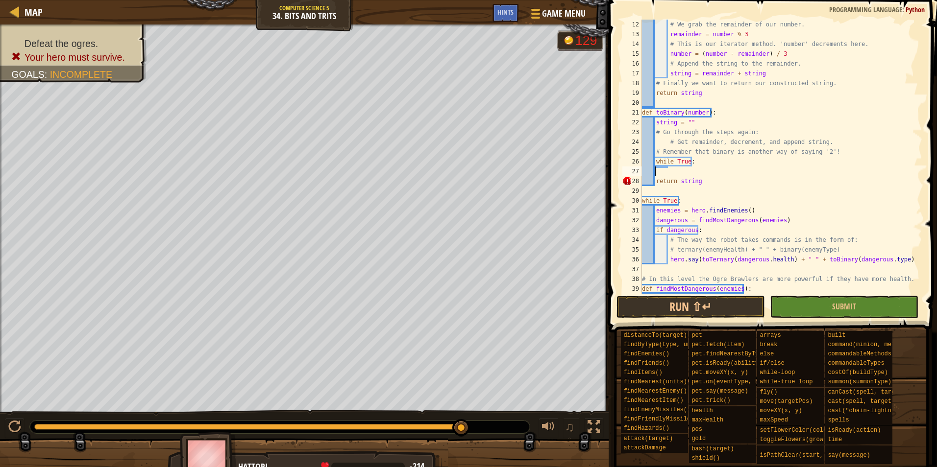
click at [688, 164] on div "# We grab the remainder of our number. remainder = number % 3 # This is our ite…" at bounding box center [777, 167] width 275 height 294
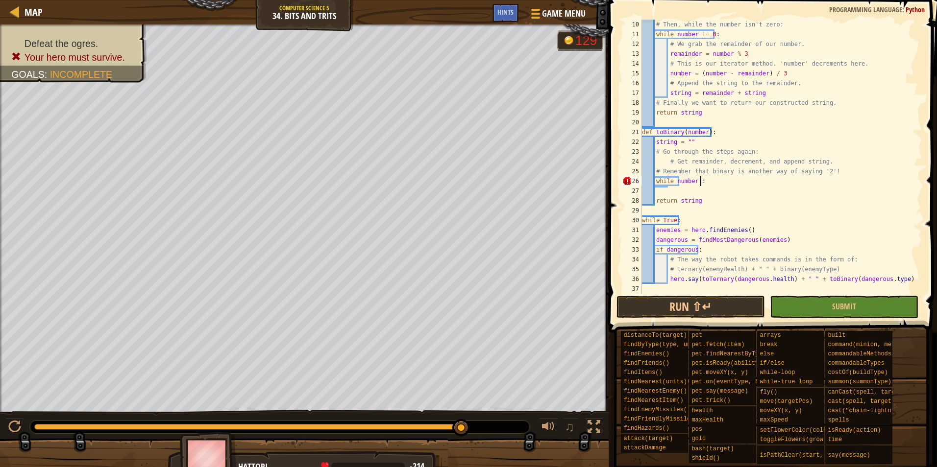
scroll to position [4, 5]
type textarea "while number != 0:"
click at [683, 192] on div "# Then, while the number isn't zero: while number != 0 : # We grab the remainde…" at bounding box center [777, 167] width 275 height 294
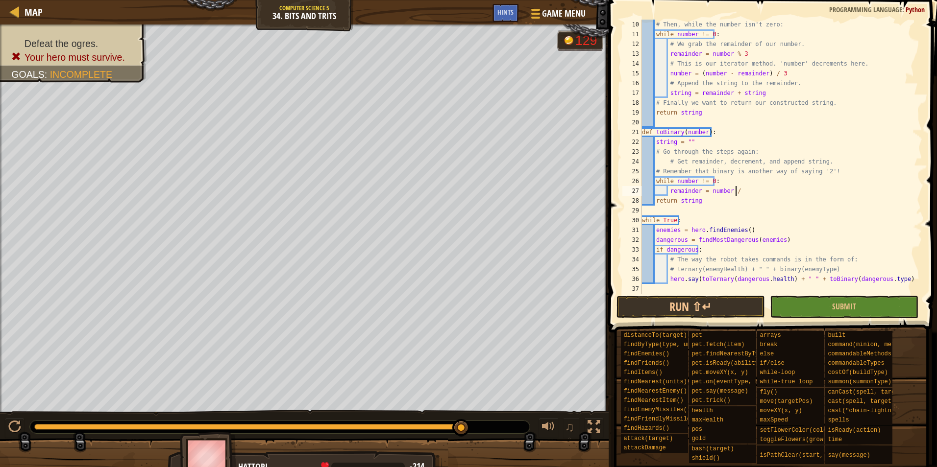
type textarea "remainder = number / 2"
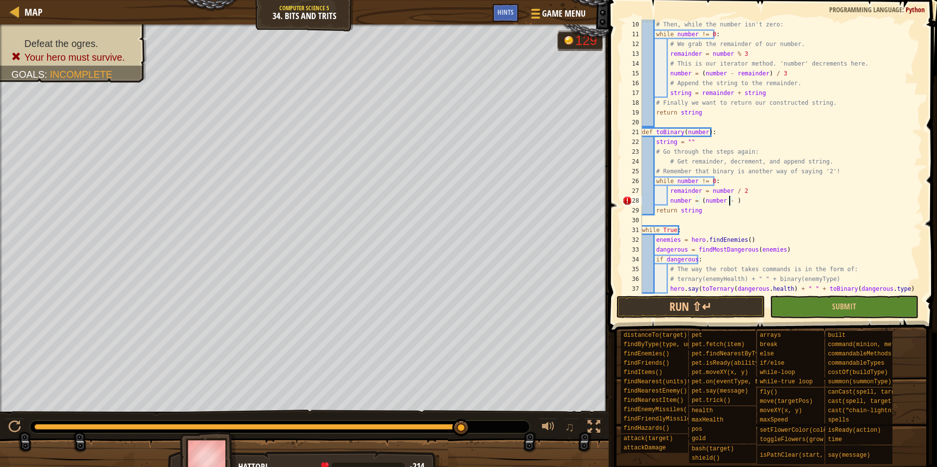
scroll to position [4, 8]
type textarea "number = (number - remainder) / 3"
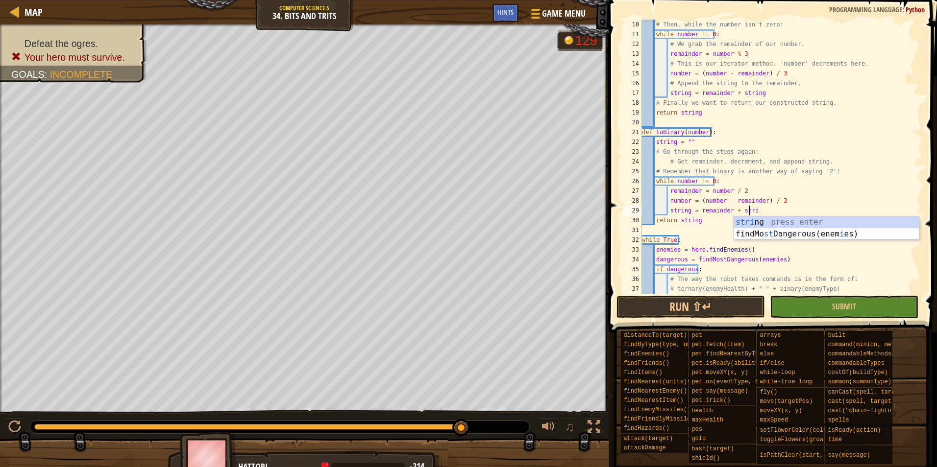
scroll to position [4, 9]
click at [779, 205] on div "# Then, while the number isn't zero: while number != 0 : # We grab the remainde…" at bounding box center [777, 167] width 275 height 294
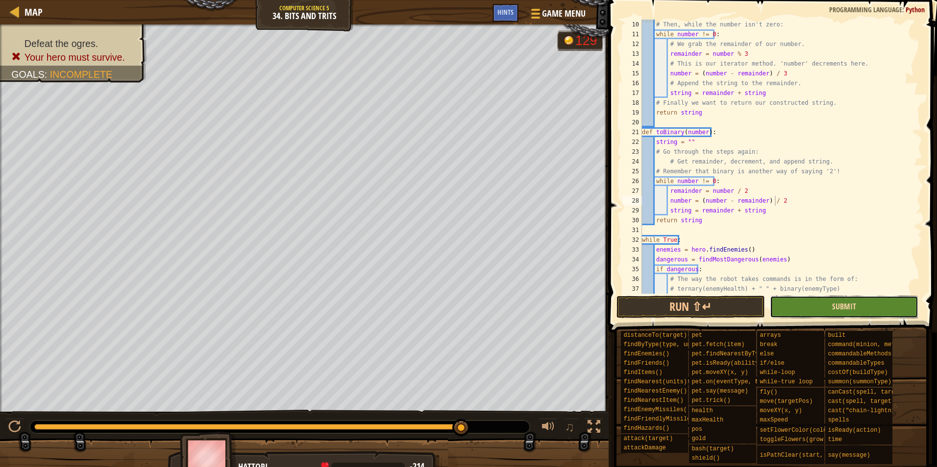
click at [833, 303] on span "Submit" at bounding box center [844, 306] width 24 height 11
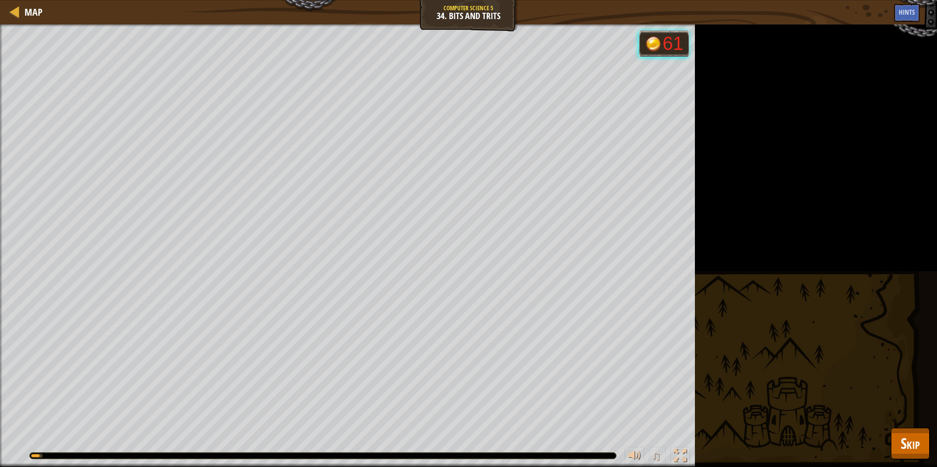
click at [924, 462] on div "Defeat the ogres. Your hero must survive. Goals : Running... 61 ♫ Hattori 1796 …" at bounding box center [468, 246] width 937 height 443
click at [913, 449] on span "Skip" at bounding box center [910, 444] width 19 height 20
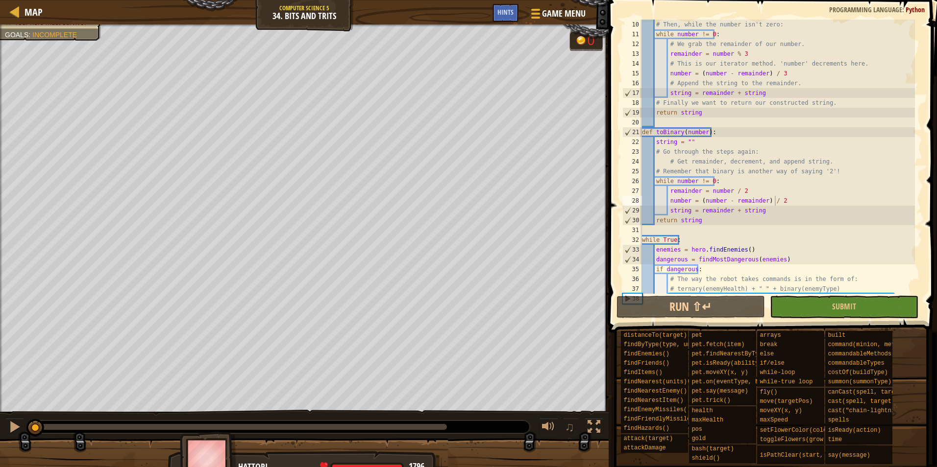
drag, startPoint x: 444, startPoint y: 426, endPoint x: -2, endPoint y: 387, distance: 448.1
click at [0, 0] on html "Map Computer Science 5 34. Bits And Trits Game Menu Done Hints 1 הההההההההההההה…" at bounding box center [468, 0] width 937 height 0
click at [734, 195] on div "# Then, while the number isn't zero: while number != 0 : # We grab the remainde…" at bounding box center [777, 167] width 275 height 294
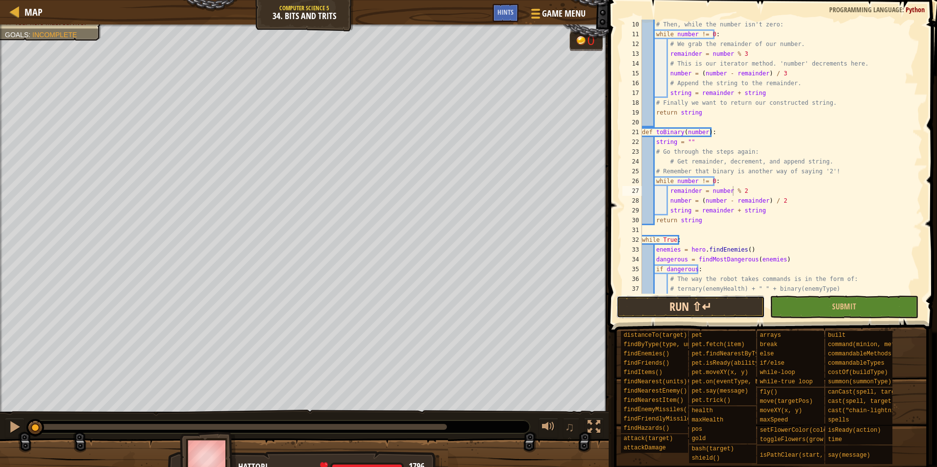
click at [741, 301] on button "Run ⇧↵" at bounding box center [690, 307] width 148 height 23
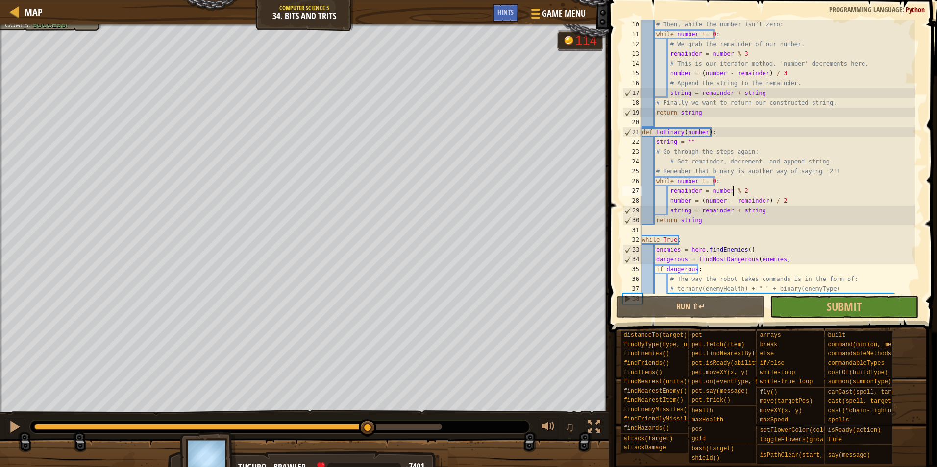
drag, startPoint x: 232, startPoint y: 424, endPoint x: 368, endPoint y: 440, distance: 136.6
click at [368, 440] on div "Defeat the ogres. Goals : Success! 114 ♫ Tuguro - brawler -7401 x: 4 y: 22 Robo…" at bounding box center [468, 252] width 937 height 454
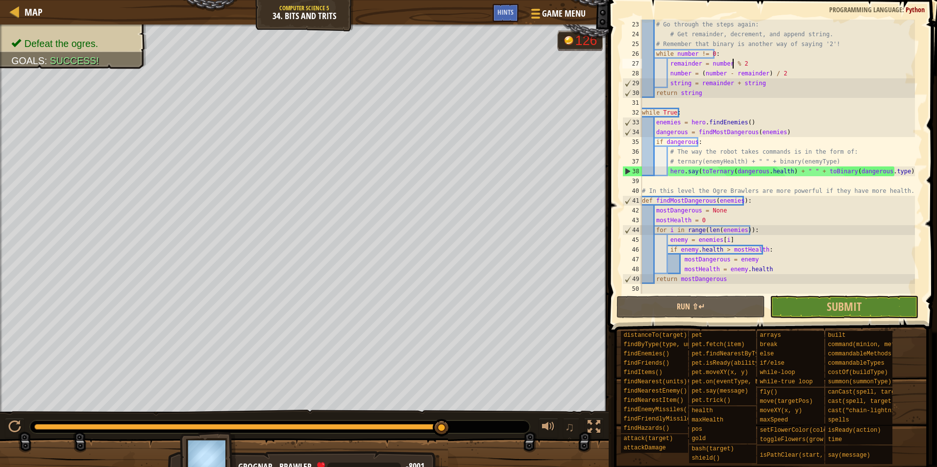
scroll to position [216, 0]
click at [692, 172] on div "# Go through the steps again: # Get remainder, decrement, and append string. # …" at bounding box center [777, 167] width 275 height 294
click at [725, 174] on div "# Go through the steps again: # Get remainder, decrement, and append string. # …" at bounding box center [777, 167] width 275 height 294
click at [756, 173] on div "# Go through the steps again: # Get remainder, decrement, and append string. # …" at bounding box center [777, 167] width 275 height 294
click at [752, 172] on div "# Go through the steps again: # Get remainder, decrement, and append string. # …" at bounding box center [777, 167] width 275 height 294
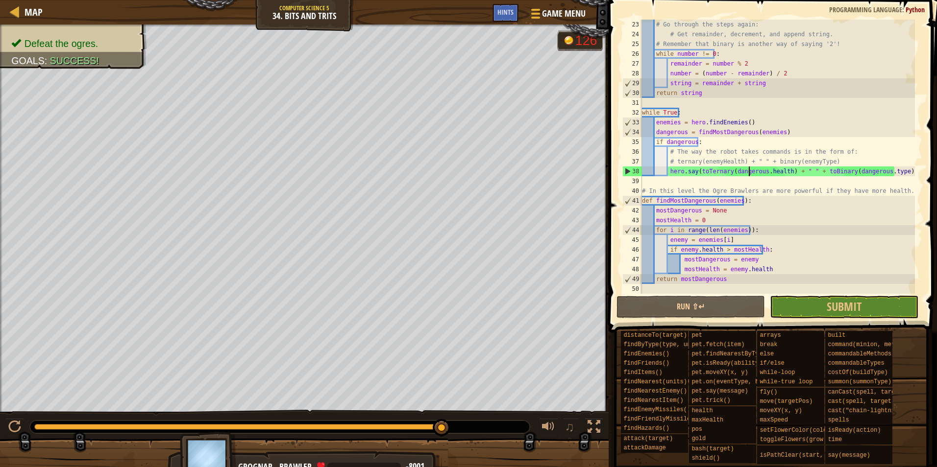
click at [747, 172] on div "# Go through the steps again: # Get remainder, decrement, and append string. # …" at bounding box center [777, 167] width 275 height 294
click at [739, 172] on div "# Go through the steps again: # Get remainder, decrement, and append string. # …" at bounding box center [777, 167] width 275 height 294
click at [730, 171] on div "# Go through the steps again: # Get remainder, decrement, and append string. # …" at bounding box center [777, 167] width 275 height 294
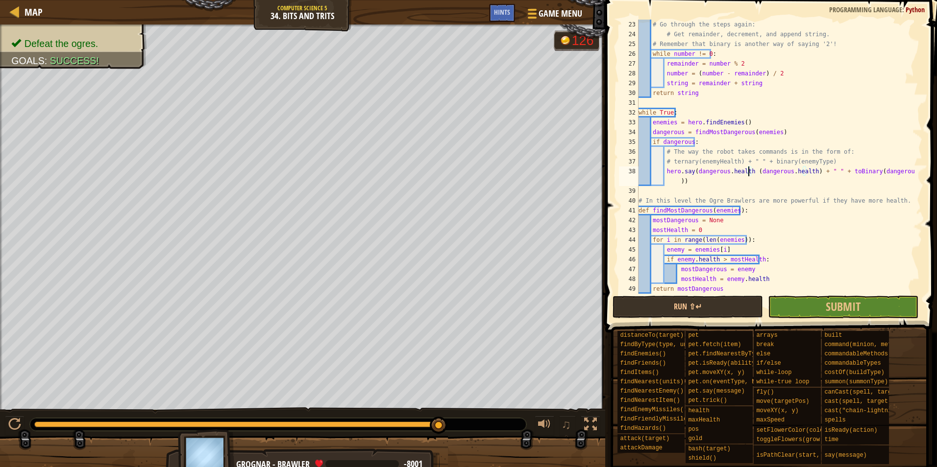
scroll to position [4, 9]
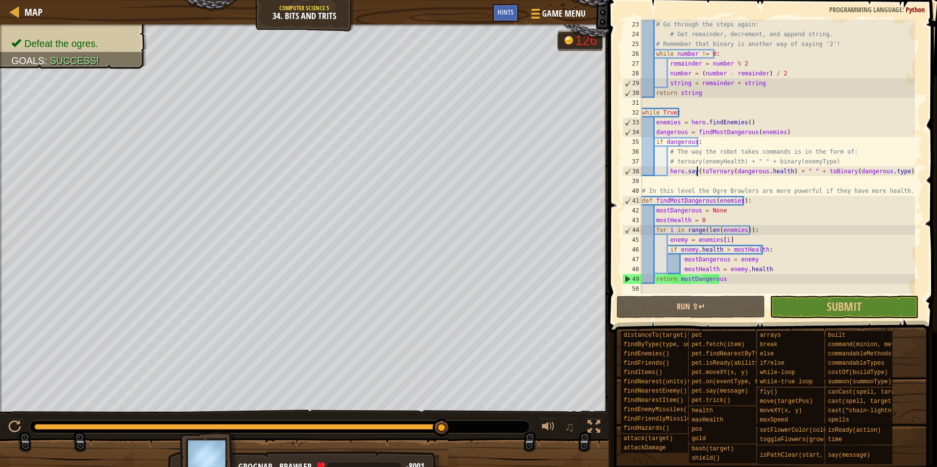
click at [728, 173] on div "# Go through the steps again: # Get remainder, decrement, and append string. # …" at bounding box center [777, 167] width 275 height 294
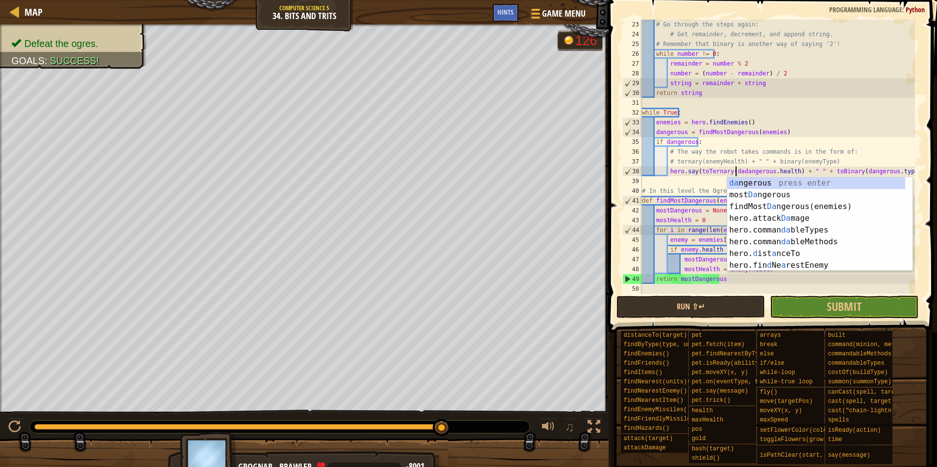
scroll to position [4, 8]
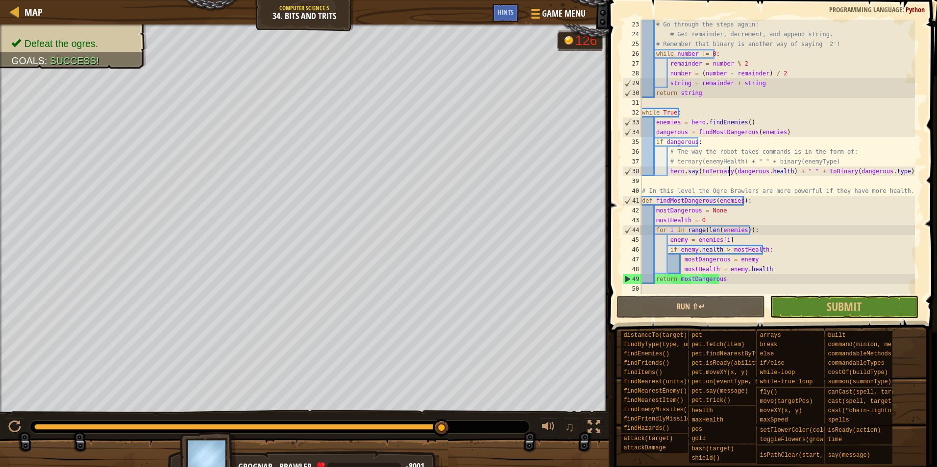
click at [689, 172] on div "# Go through the steps again: # Get remainder, decrement, and append string. # …" at bounding box center [779, 167] width 278 height 294
click at [694, 169] on div "# Go through the steps again: # Get remainder, decrement, and append string. # …" at bounding box center [777, 167] width 275 height 294
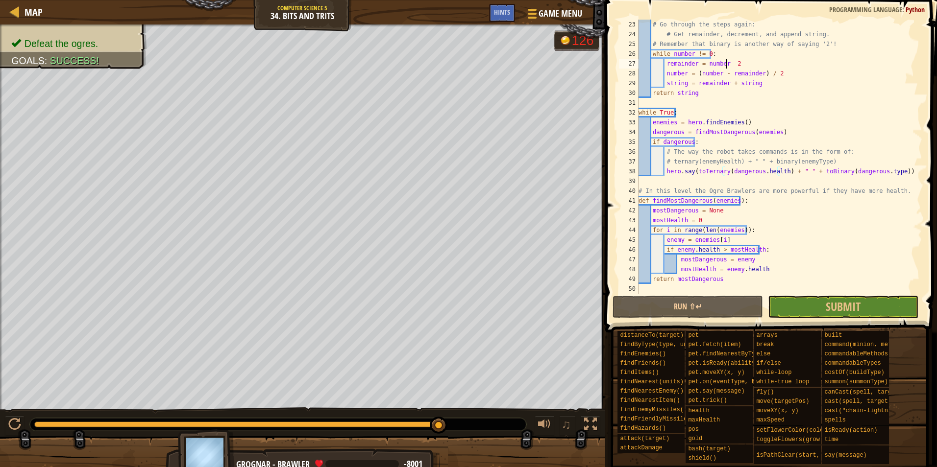
scroll to position [4, 7]
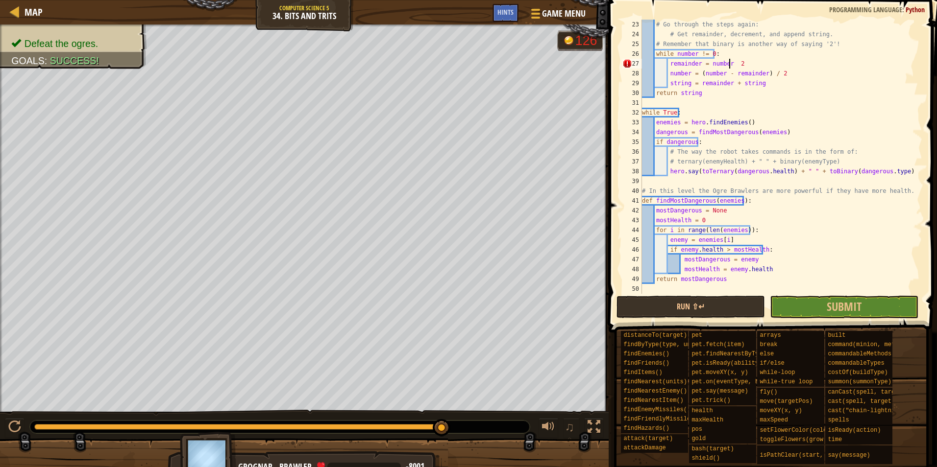
click at [787, 168] on div "# Go through the steps again: # Get remainder, decrement, and append string. # …" at bounding box center [777, 167] width 275 height 294
click at [791, 169] on div "# Go through the steps again: # Get remainder, decrement, and append string. # …" at bounding box center [777, 167] width 275 height 294
click at [799, 166] on div "# Go through the steps again: # Get remainder, decrement, and append string. # …" at bounding box center [777, 167] width 275 height 294
click at [801, 169] on div "# Go through the steps again: # Get remainder, decrement, and append string. # …" at bounding box center [777, 167] width 275 height 294
click at [694, 175] on div "# Go through the steps again: # Get remainder, decrement, and append string. # …" at bounding box center [777, 167] width 275 height 294
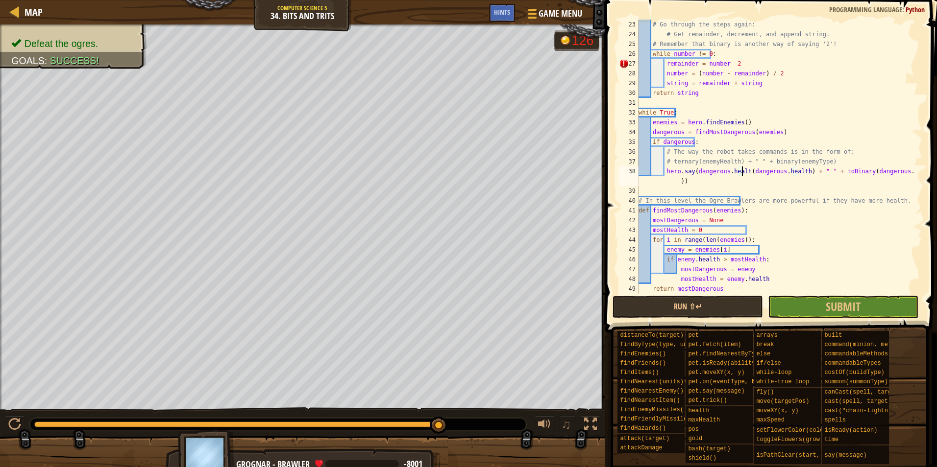
scroll to position [4, 9]
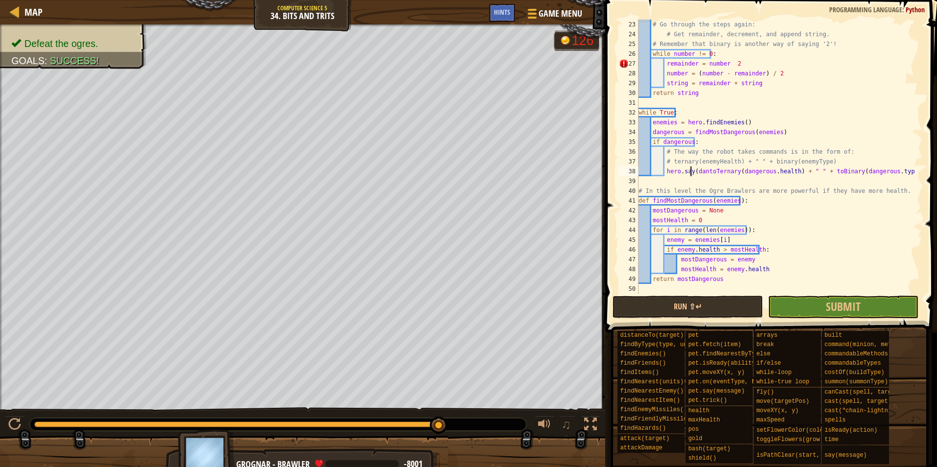
click at [691, 171] on div "# Go through the steps again: # Get remainder, decrement, and append string. # …" at bounding box center [776, 167] width 278 height 294
click at [702, 172] on div "# Go through the steps again: # Get remainder, decrement, and append string. # …" at bounding box center [776, 167] width 278 height 294
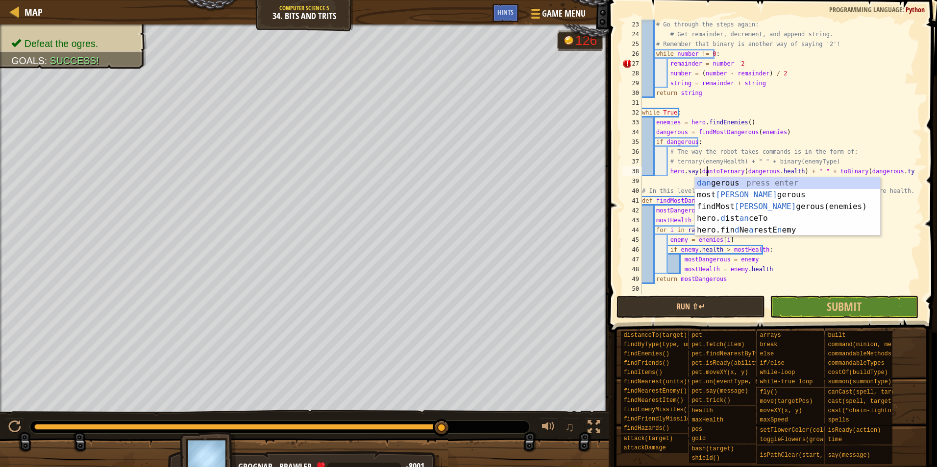
scroll to position [4, 6]
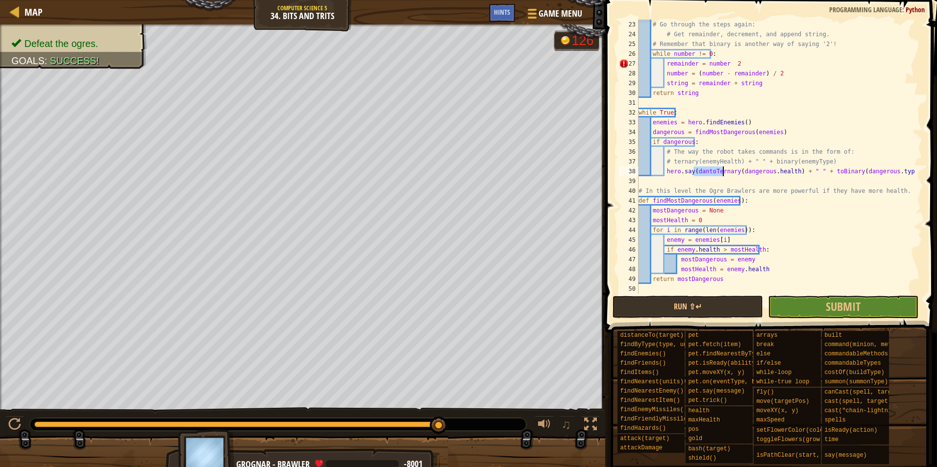
click at [710, 173] on div "# Go through the steps again: # Get remainder, decrement, and append string. # …" at bounding box center [776, 157] width 278 height 274
click at [705, 173] on div "# Go through the steps again: # Get remainder, decrement, and append string. # …" at bounding box center [776, 167] width 278 height 294
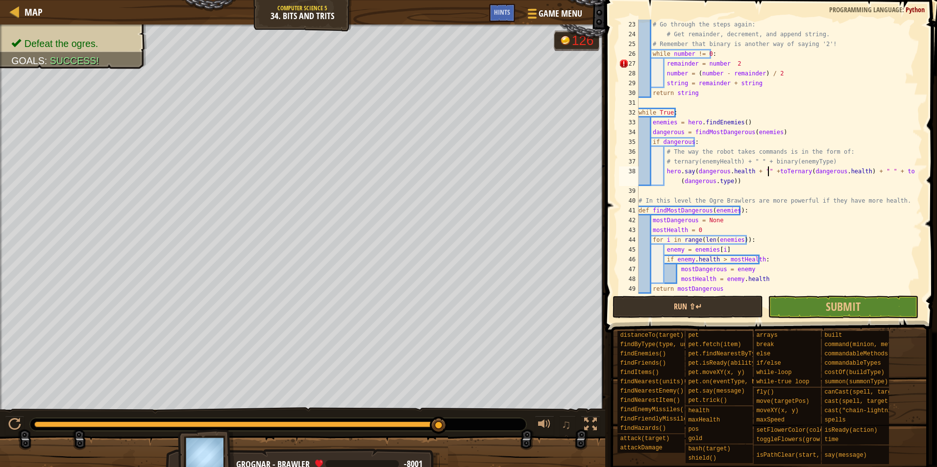
scroll to position [4, 11]
click at [707, 309] on button "Run ⇧↵" at bounding box center [688, 307] width 150 height 23
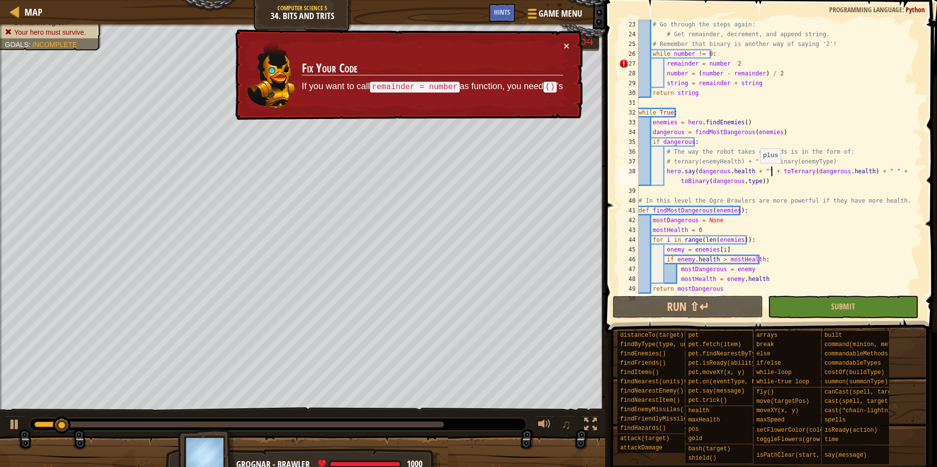
click at [755, 173] on div "# Go through the steps again: # Get remainder, decrement, and append string. # …" at bounding box center [776, 167] width 278 height 294
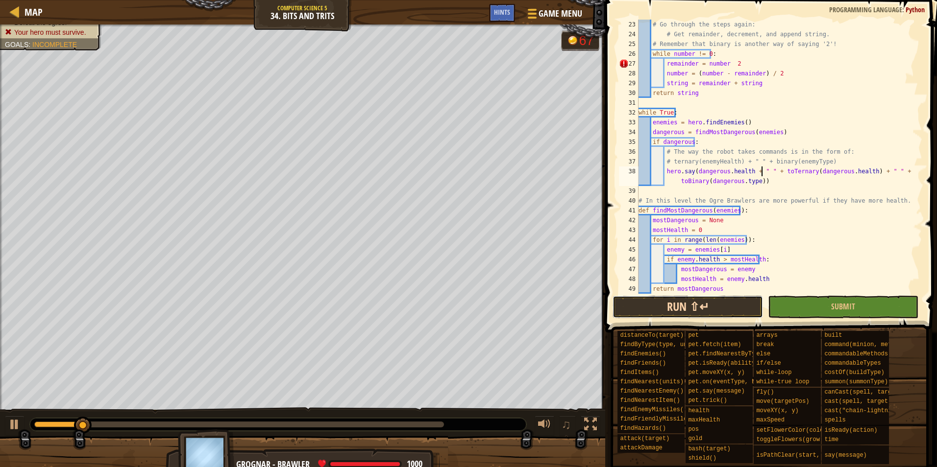
click at [718, 318] on button "Run ⇧↵" at bounding box center [688, 307] width 150 height 23
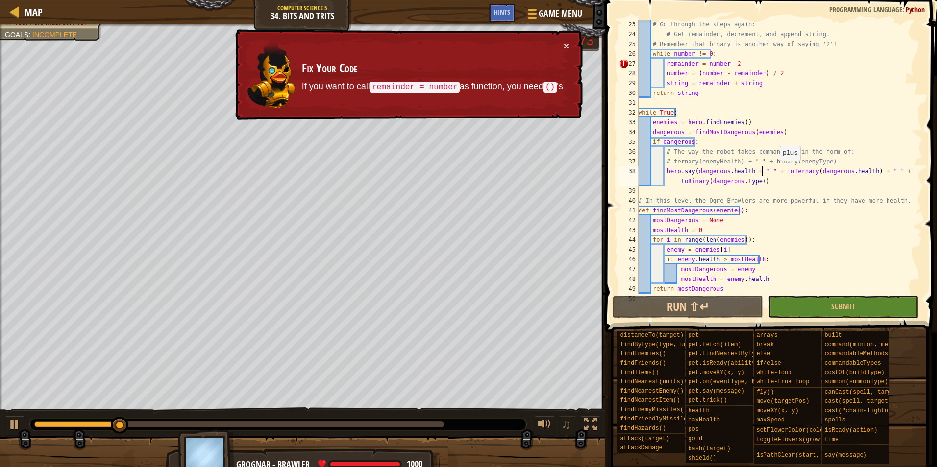
click at [775, 171] on div "# Go through the steps again: # Get remainder, decrement, and append string. # …" at bounding box center [776, 167] width 278 height 294
click at [724, 63] on div "# Go through the steps again: # Get remainder, decrement, and append string. # …" at bounding box center [776, 167] width 278 height 294
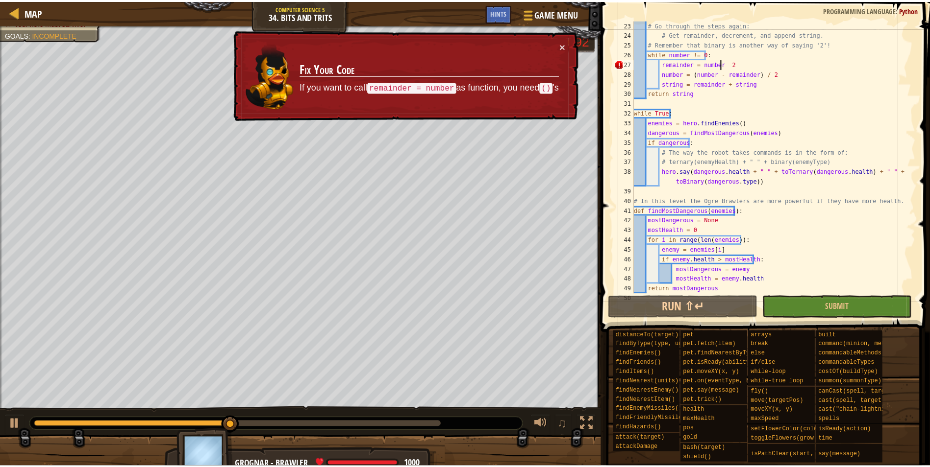
scroll to position [4, 7]
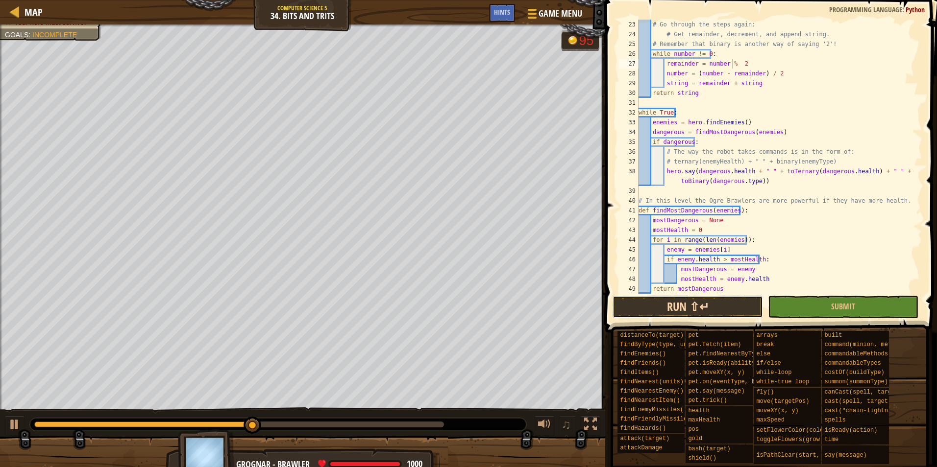
click at [685, 313] on button "Run ⇧↵" at bounding box center [688, 307] width 150 height 23
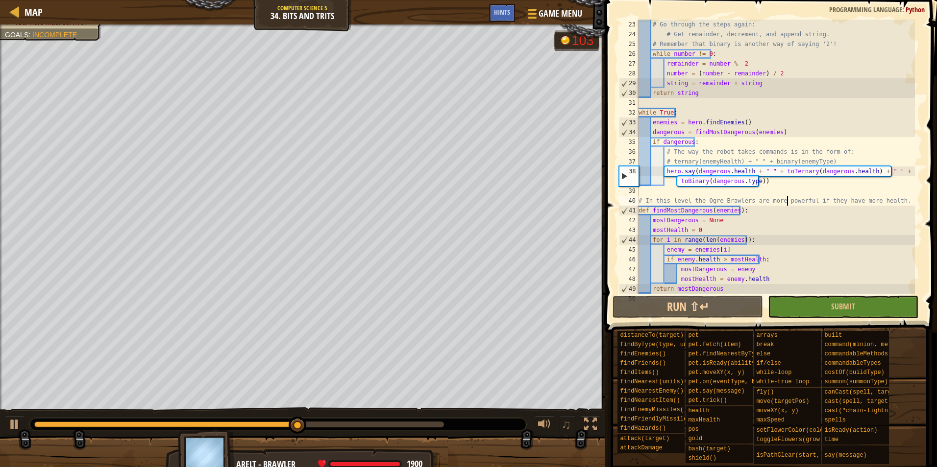
drag, startPoint x: 787, startPoint y: 204, endPoint x: 782, endPoint y: 200, distance: 6.7
click at [783, 203] on div "# Go through the steps again: # Get remainder, decrement, and append string. # …" at bounding box center [776, 167] width 278 height 294
drag, startPoint x: 774, startPoint y: 171, endPoint x: 694, endPoint y: 174, distance: 80.4
click at [694, 174] on div "# Go through the steps again: # Get remainder, decrement, and append string. # …" at bounding box center [776, 167] width 278 height 294
type textarea "hero.say(toTernary([DOMAIN_NAME]) + " " + toBinary(dangerous.type))"
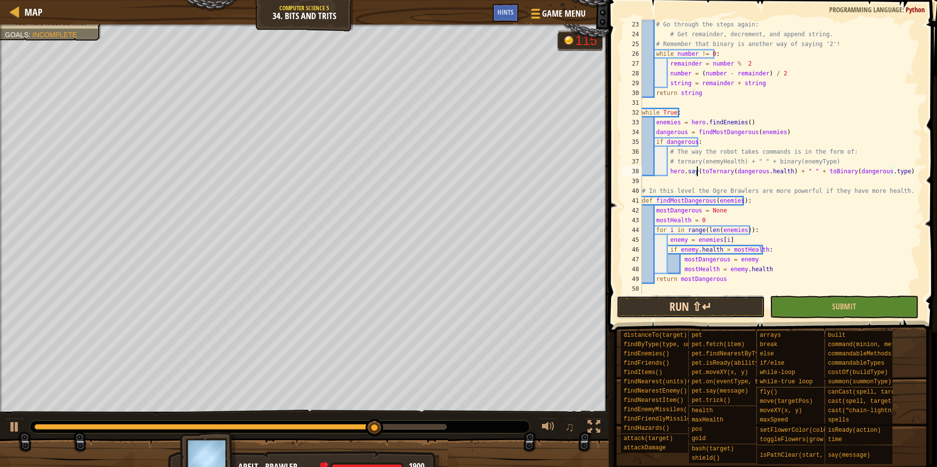
click at [696, 306] on button "Run ⇧↵" at bounding box center [690, 307] width 148 height 23
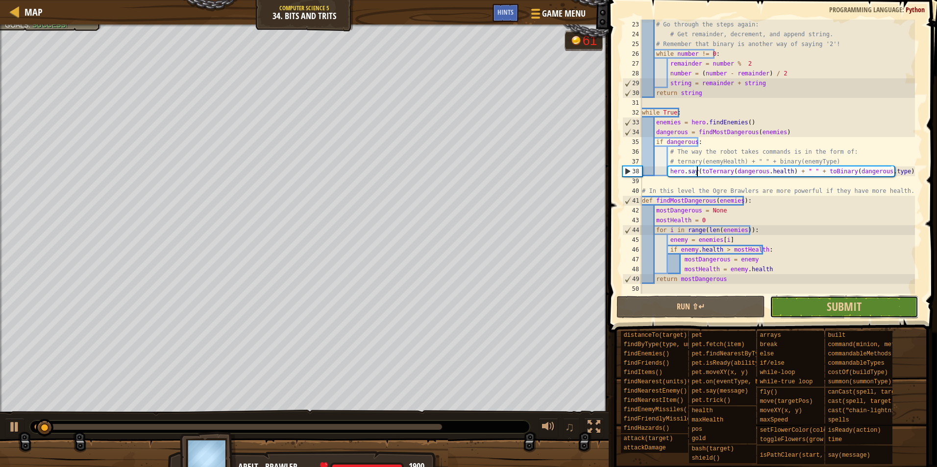
click at [817, 312] on button "Submit" at bounding box center [844, 307] width 148 height 23
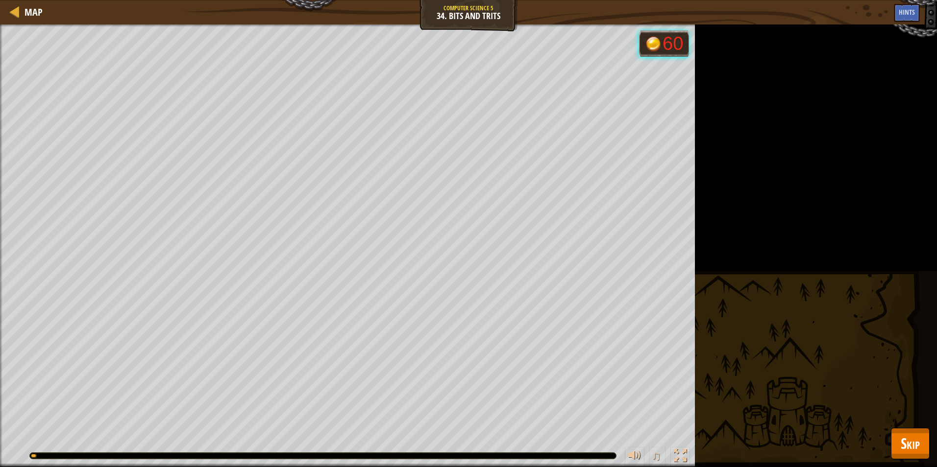
drag, startPoint x: 936, startPoint y: 459, endPoint x: 923, endPoint y: 447, distance: 18.0
click at [935, 458] on div "Defeat the ogres. Goals : Running... 60 ♫ Arelt - brawler 1900 x: 34 y: 46 Robo…" at bounding box center [468, 246] width 937 height 443
click at [923, 447] on button "Skip" at bounding box center [910, 443] width 39 height 31
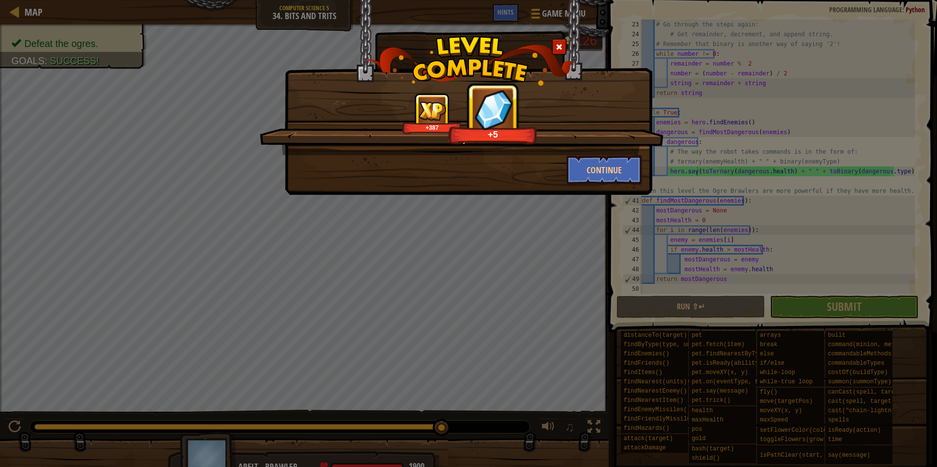
click at [590, 148] on div "G00D J08! +387 +5" at bounding box center [462, 124] width 404 height 62
click at [597, 155] on button "Continue" at bounding box center [604, 169] width 76 height 29
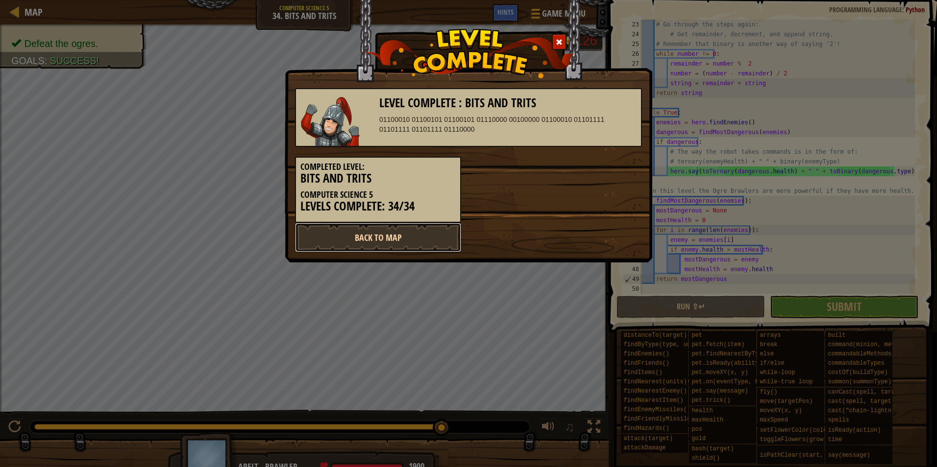
click at [398, 245] on link "Back to Map" at bounding box center [378, 237] width 166 height 29
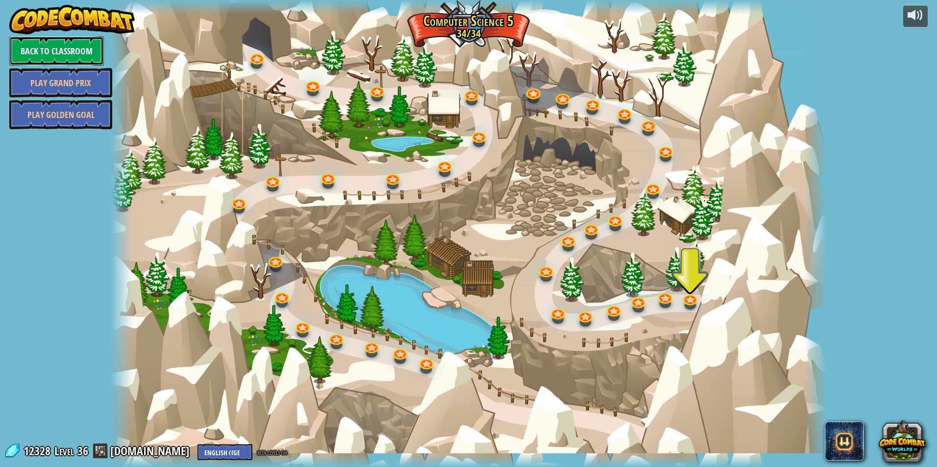
click at [82, 52] on link "Back to Classroom" at bounding box center [56, 50] width 95 height 29
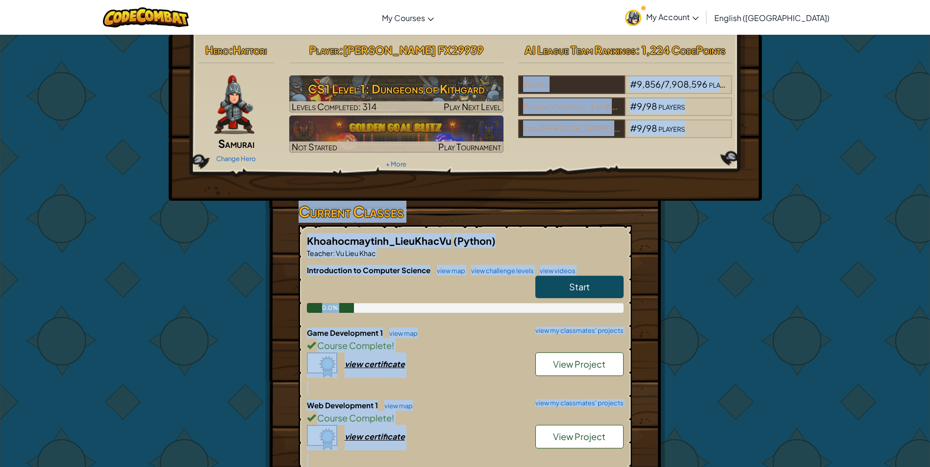
drag, startPoint x: 659, startPoint y: 83, endPoint x: 938, endPoint y: -36, distance: 303.8
